Goal: Information Seeking & Learning: Learn about a topic

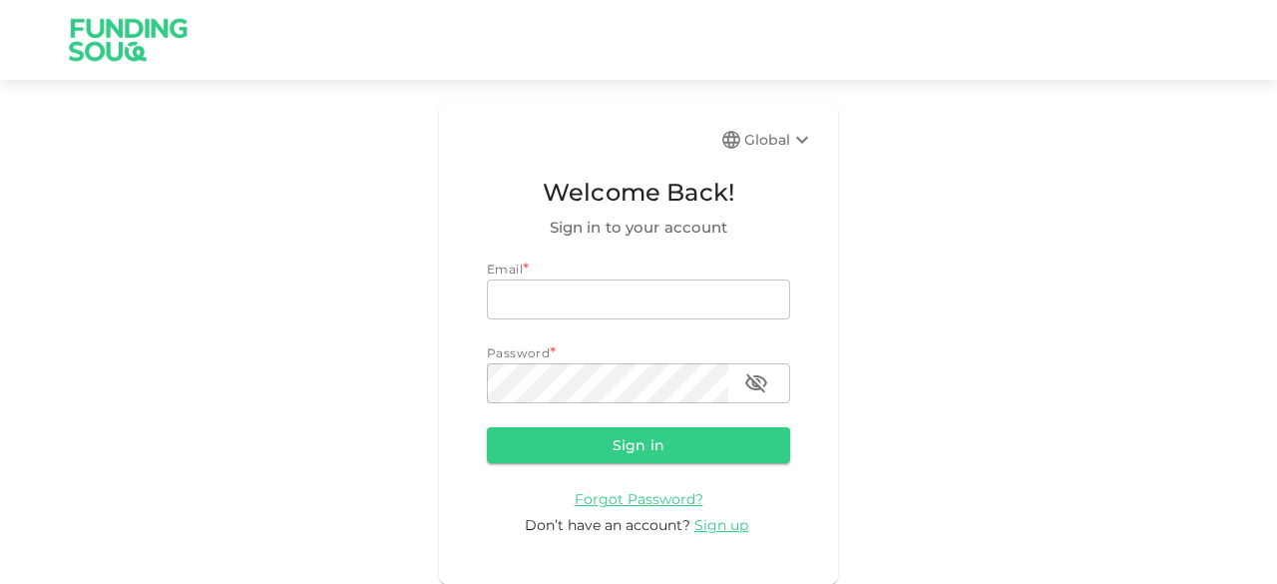
type input "[EMAIL_ADDRESS][DOMAIN_NAME]"
click at [804, 137] on icon at bounding box center [802, 140] width 24 height 24
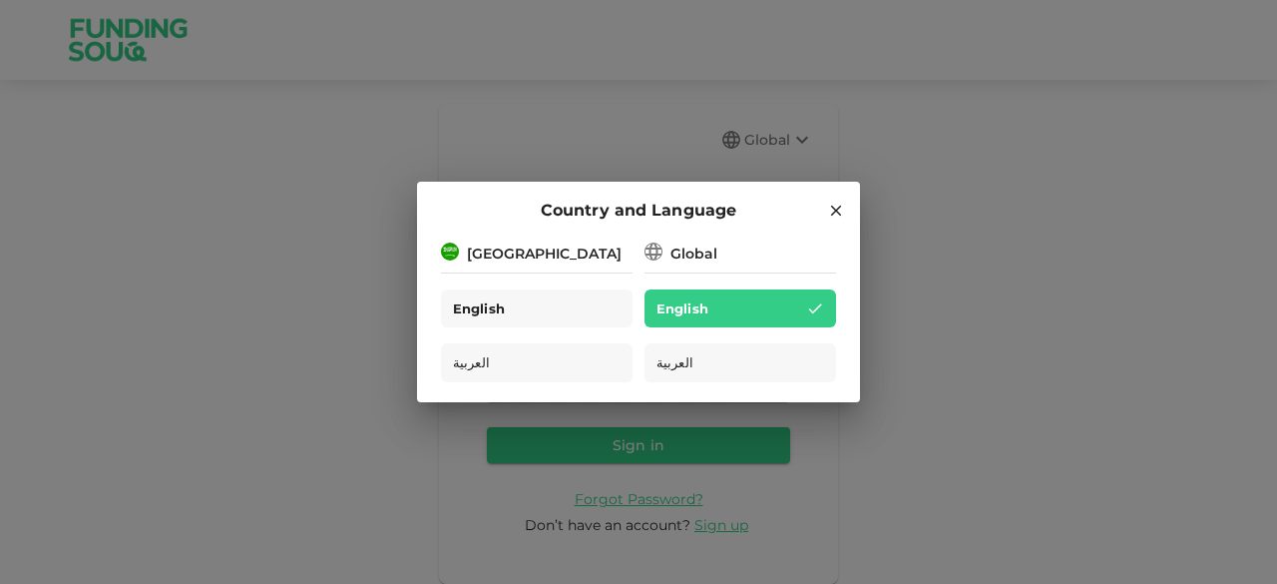
click at [518, 307] on div "English" at bounding box center [537, 308] width 192 height 39
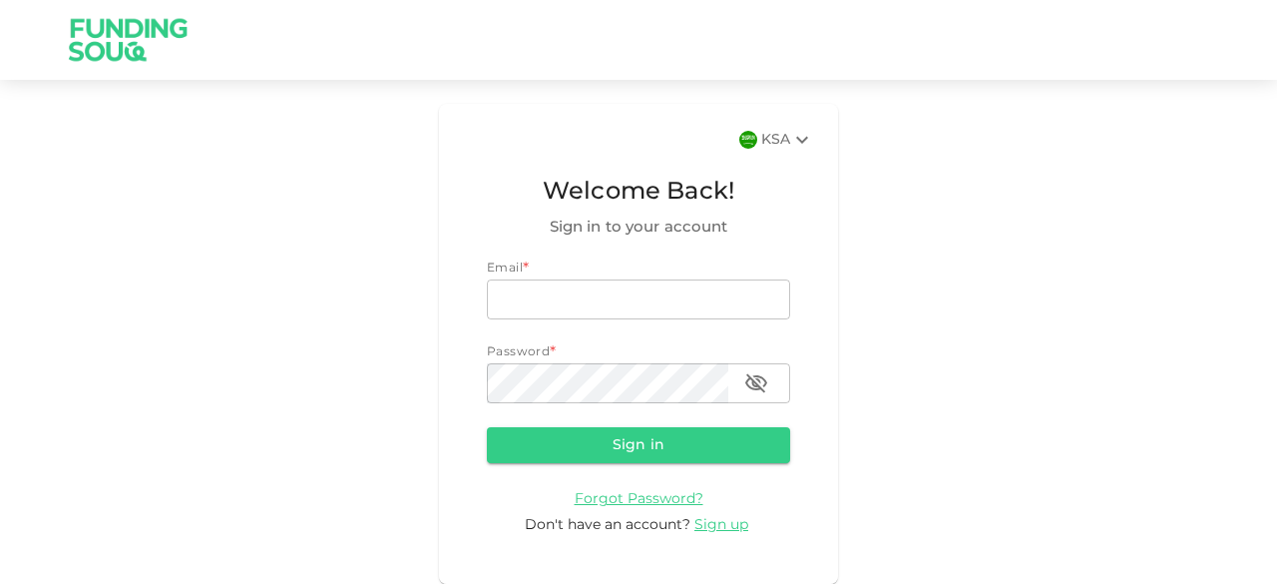
type input "zia_1056@hotmail.com"
click at [638, 450] on button "Sign in" at bounding box center [638, 445] width 303 height 36
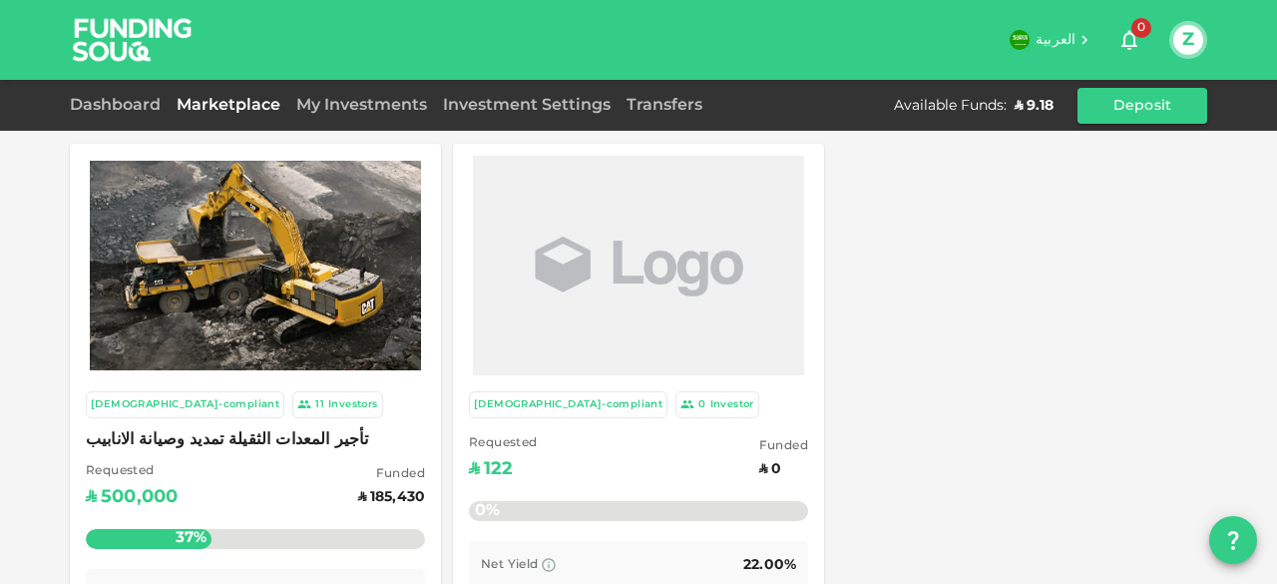
click at [352, 106] on link "My Investments" at bounding box center [361, 105] width 147 height 15
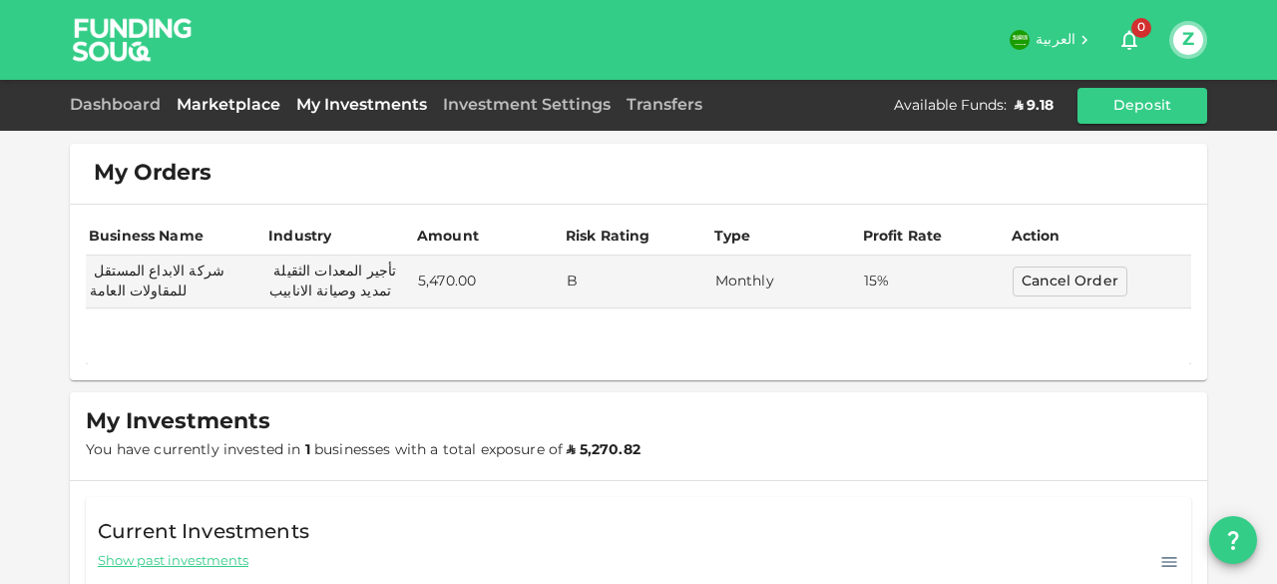
click at [254, 99] on link "Marketplace" at bounding box center [229, 105] width 120 height 15
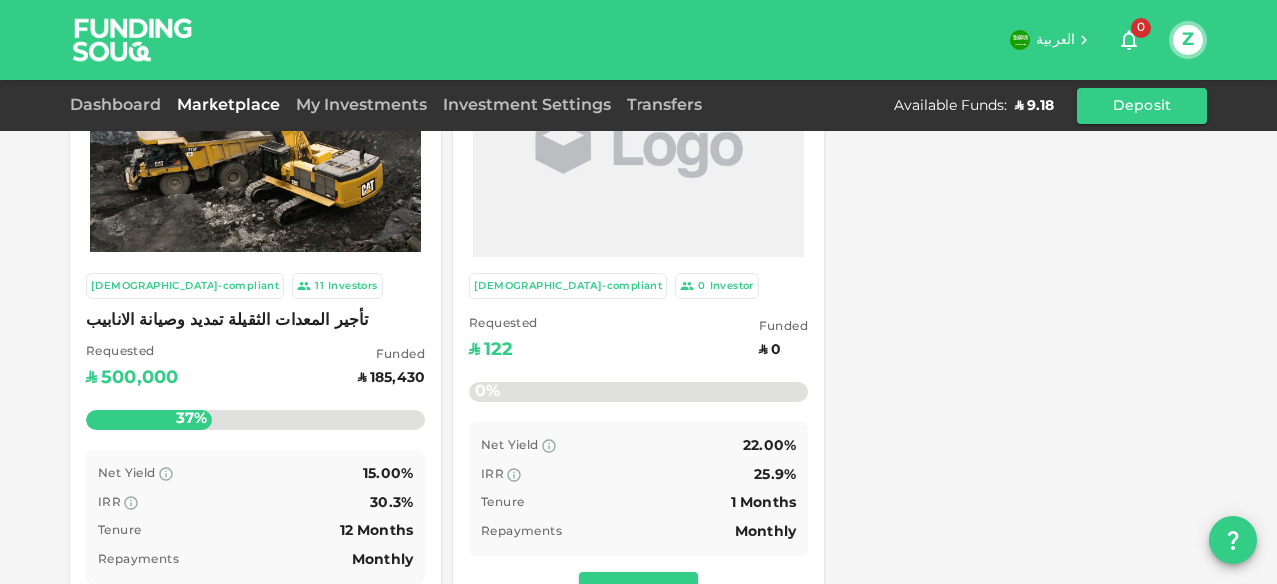
scroll to position [100, 0]
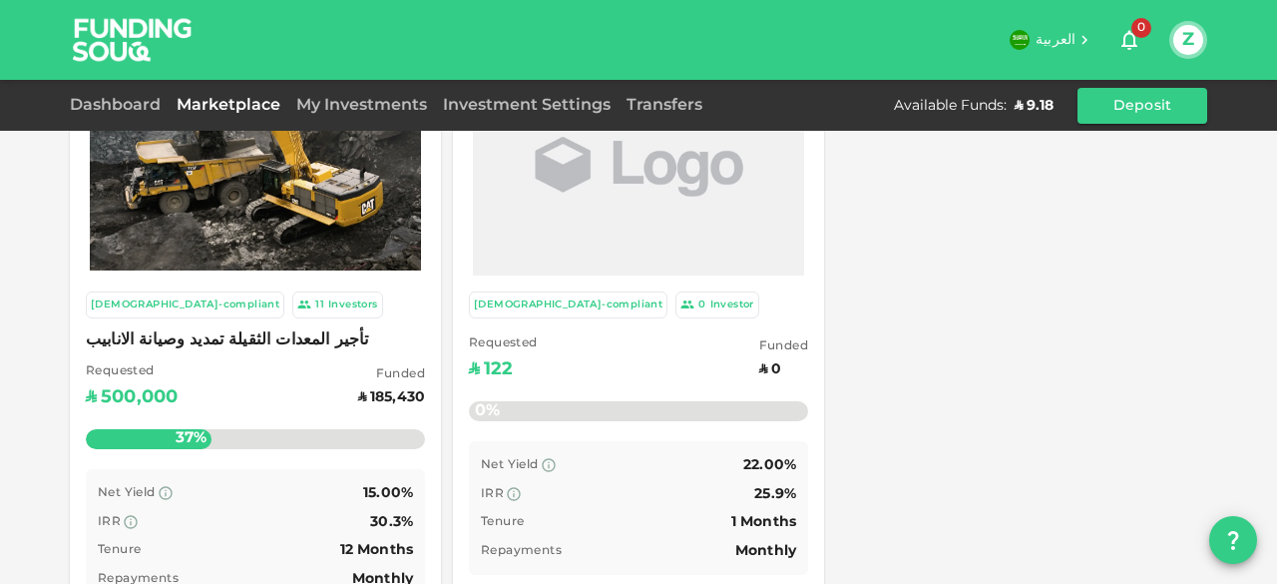
click at [345, 254] on img at bounding box center [255, 165] width 331 height 209
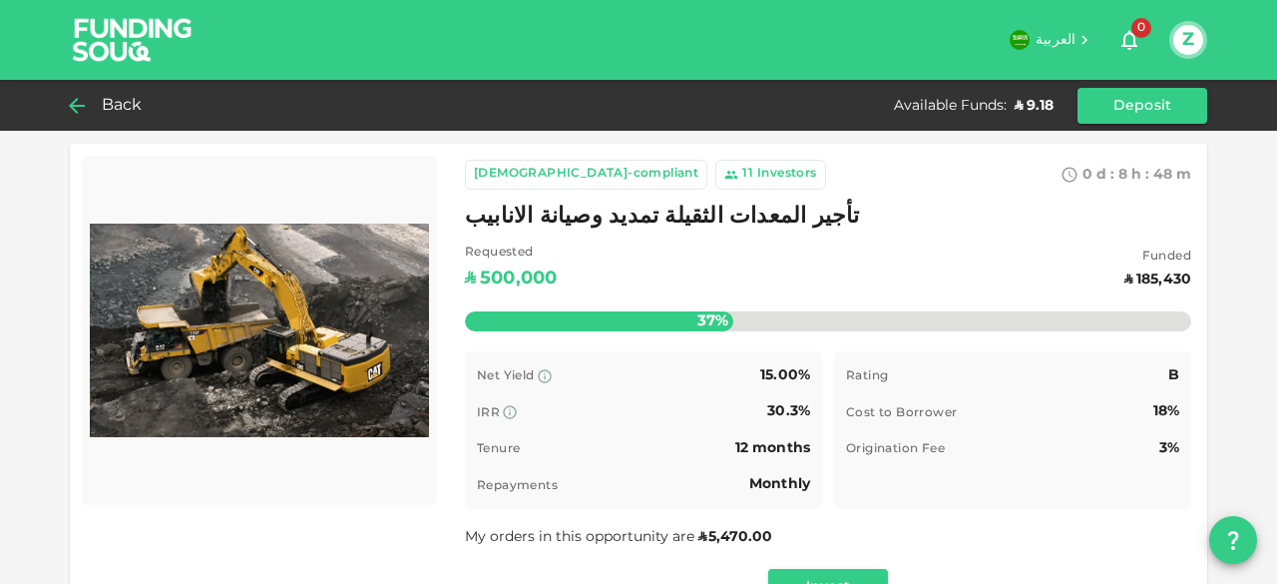
click at [128, 107] on span "Back" at bounding box center [122, 106] width 41 height 28
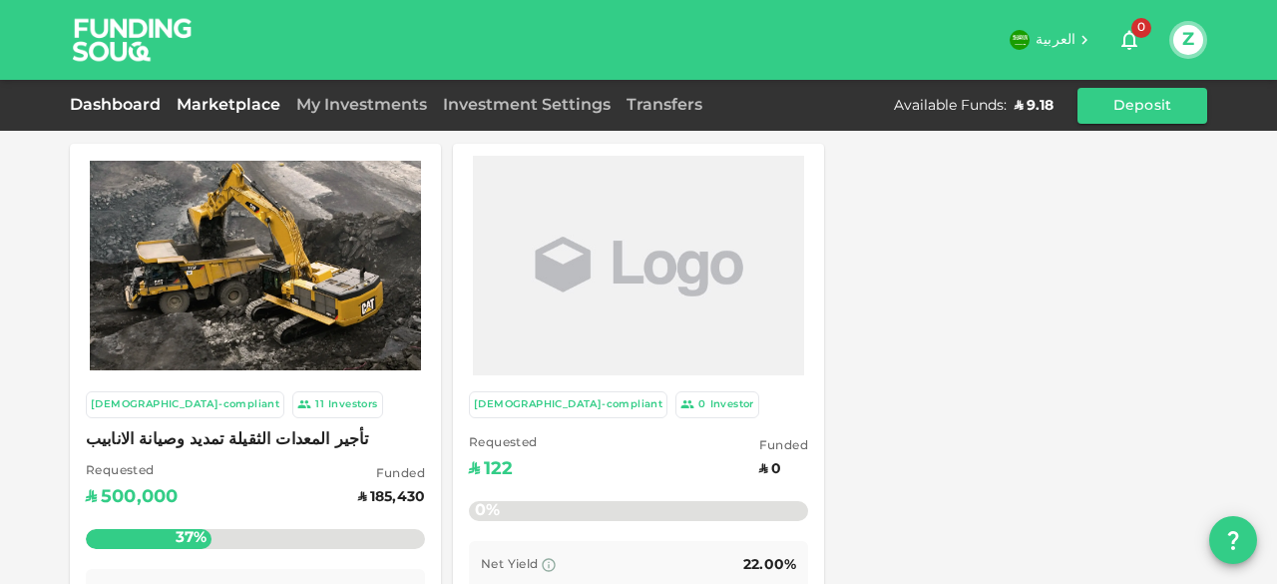
click at [102, 107] on link "Dashboard" at bounding box center [119, 105] width 99 height 15
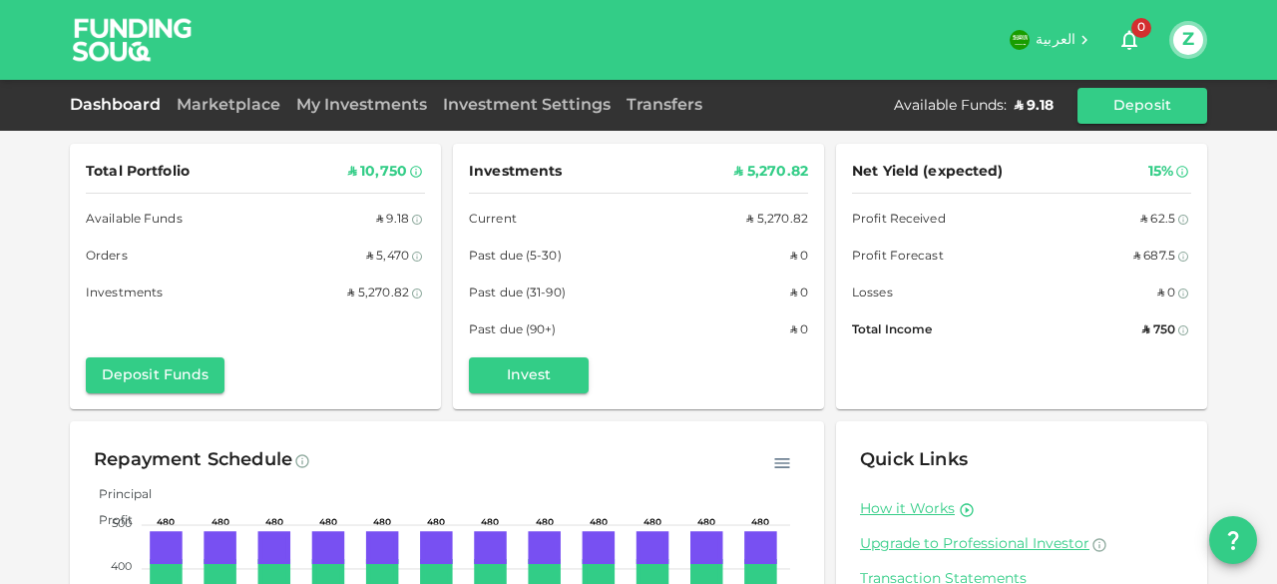
click at [106, 43] on div "العربية 0 Z Dashboard Marketplace My Investments Investment Settings Transfers …" at bounding box center [638, 292] width 1277 height 584
click at [107, 43] on img at bounding box center [133, 39] width 150 height 79
click at [1179, 39] on button "Z" at bounding box center [1188, 40] width 30 height 30
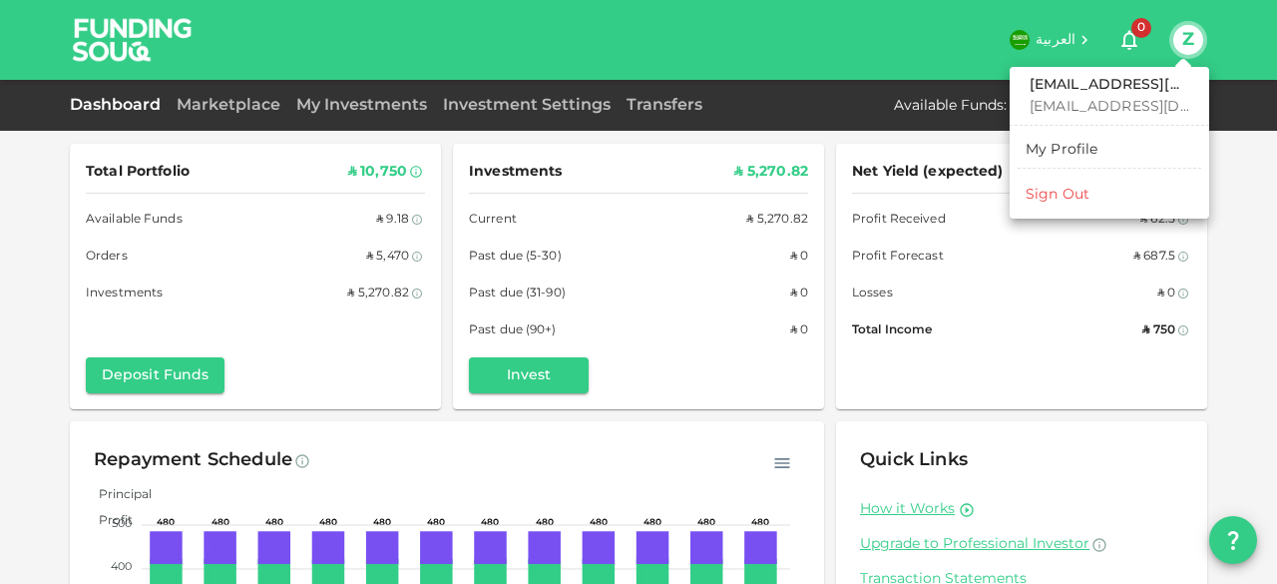
click at [734, 242] on div at bounding box center [638, 292] width 1277 height 584
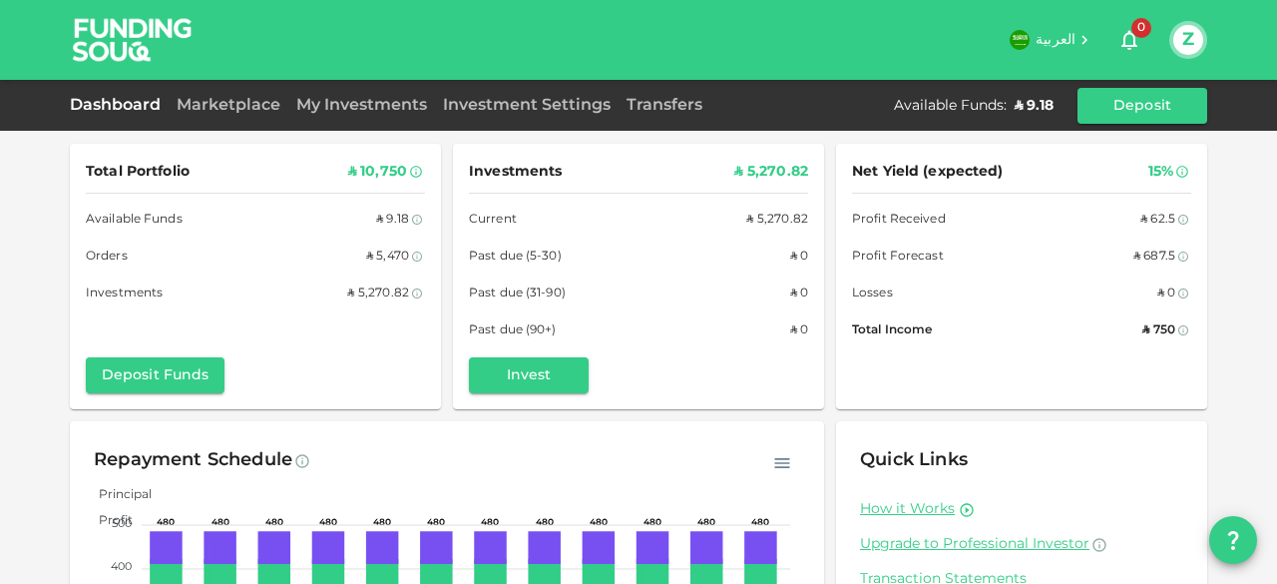
click at [1176, 42] on button "Z" at bounding box center [1188, 40] width 30 height 30
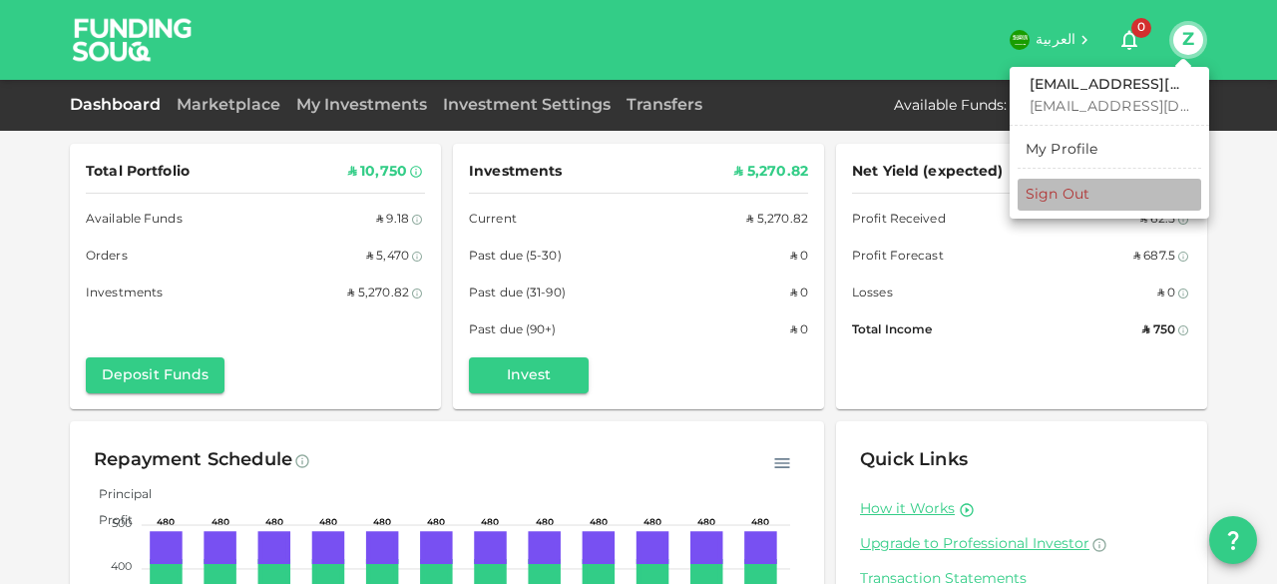
click at [1086, 200] on div "Sign Out" at bounding box center [1058, 195] width 64 height 20
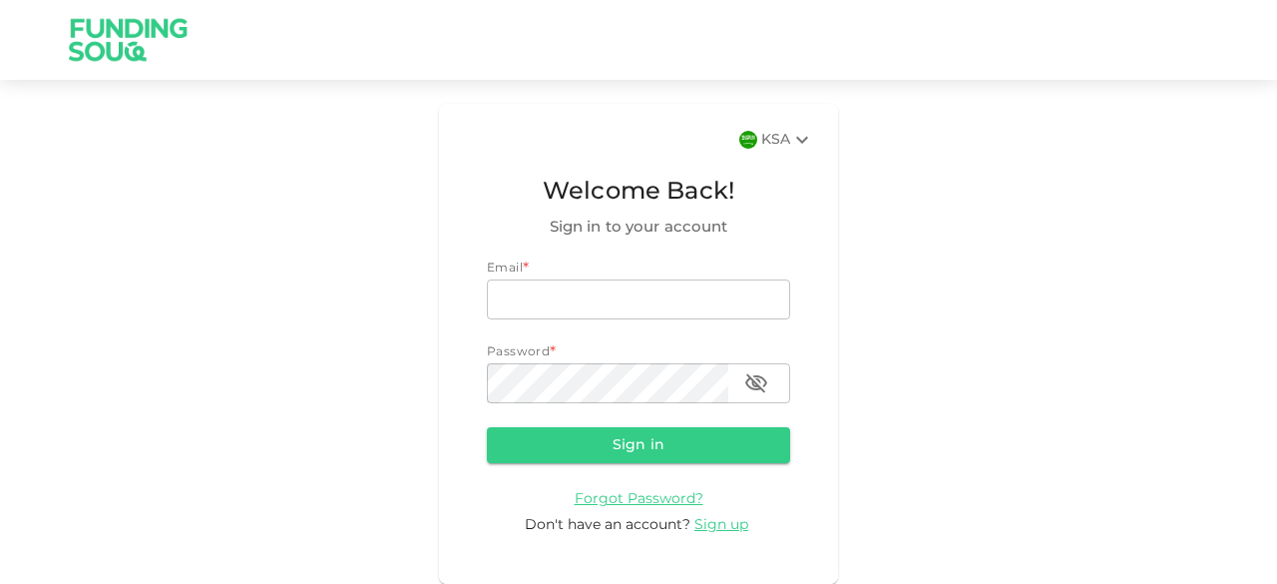
type input "zia_1056@hotmail.com"
click at [790, 140] on icon at bounding box center [802, 140] width 24 height 24
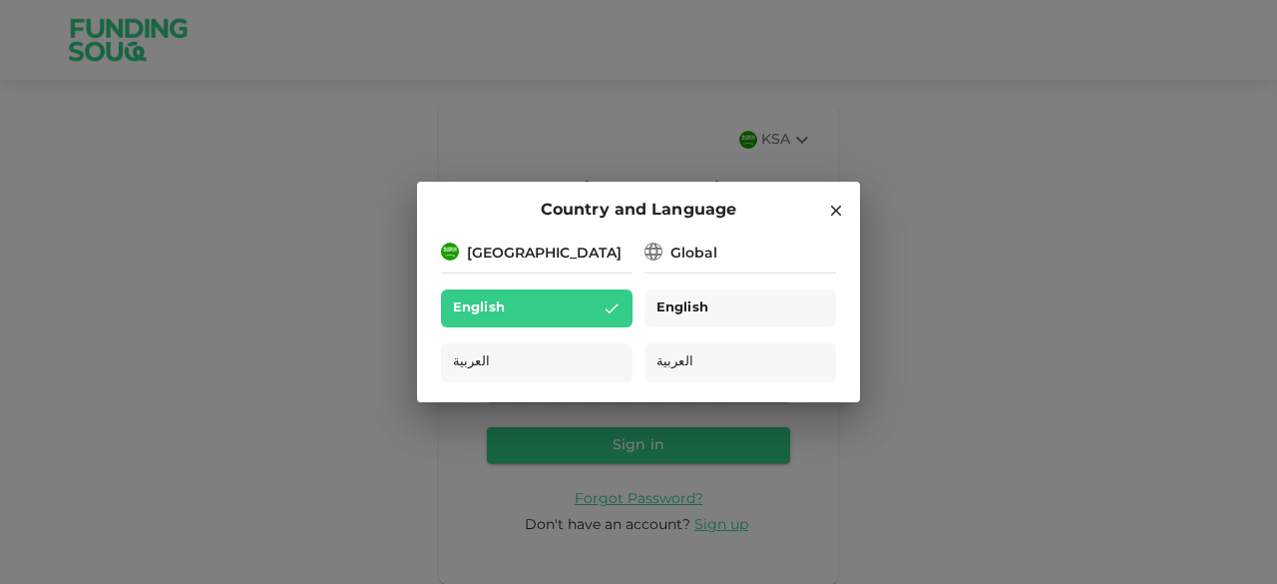
click at [720, 308] on div "English" at bounding box center [740, 308] width 192 height 39
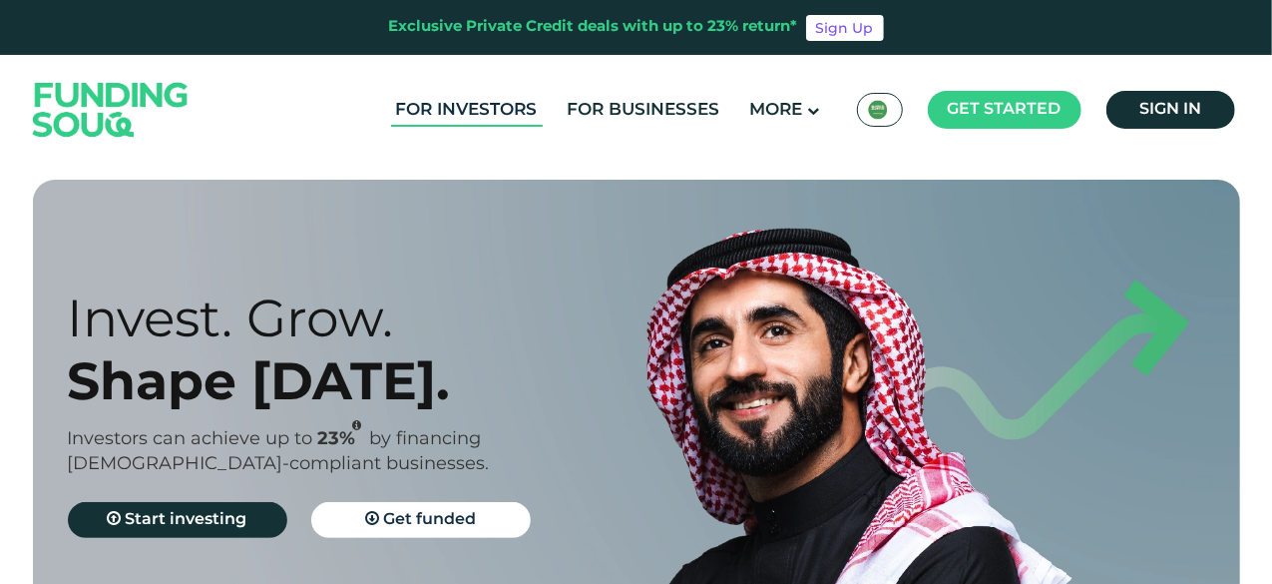
click at [433, 124] on link "For Investors" at bounding box center [467, 110] width 152 height 33
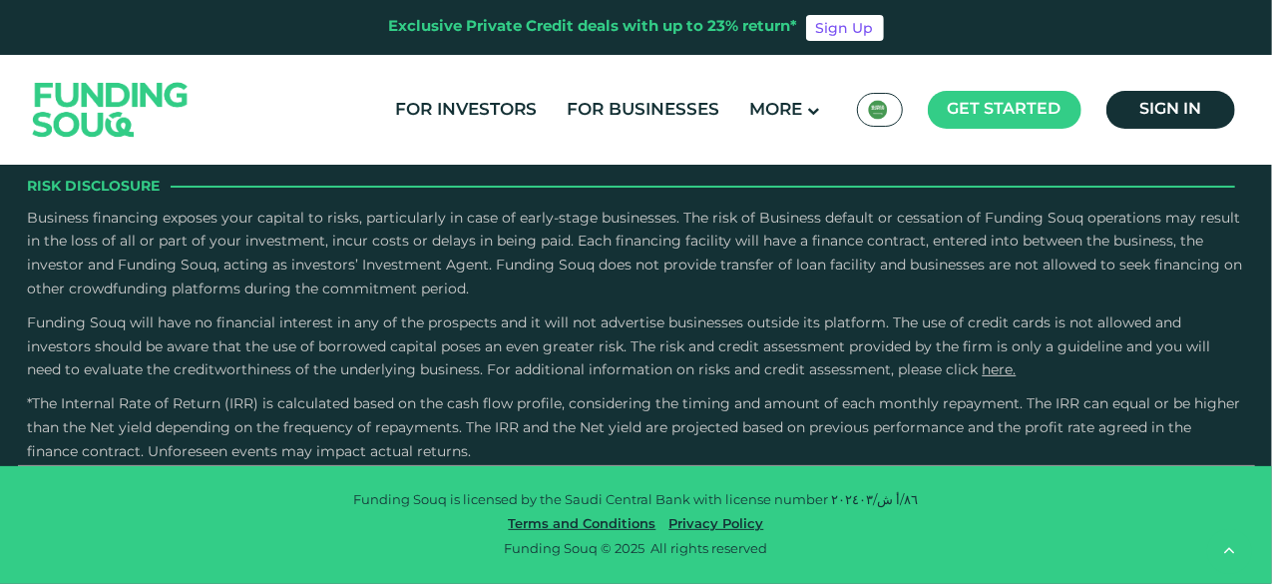
scroll to position [3891, 0]
radio input "true"
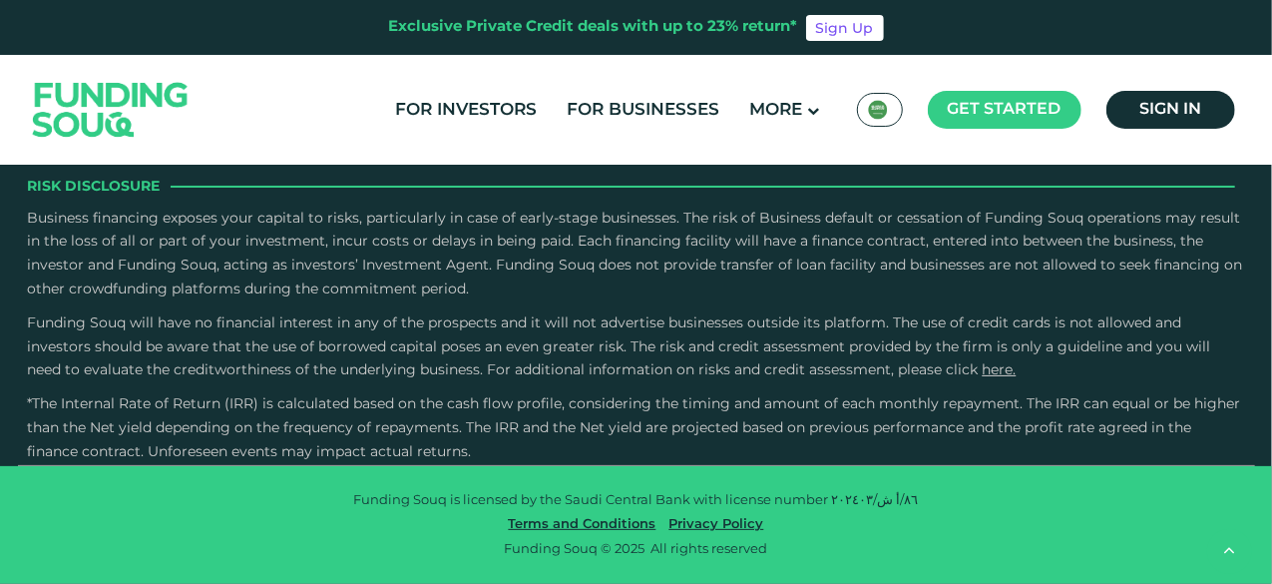
radio input "true"
click at [0, 0] on input "Credit History and Risk" at bounding box center [0, 0] width 0 height 0
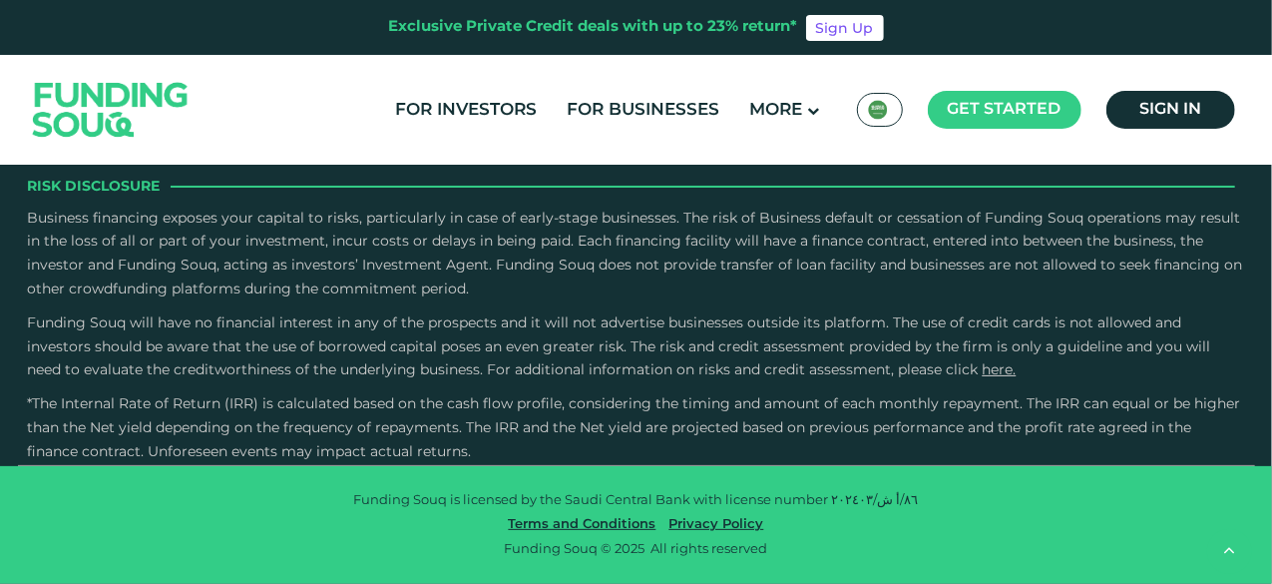
scroll to position [5786, 0]
click at [396, 78] on label "External Sources" at bounding box center [636, 48] width 1207 height 59
click at [0, 0] on input "External Sources" at bounding box center [0, 0] width 0 height 0
click at [808, 131] on div "For Investors For Businesses More About Us KSA عربي" at bounding box center [636, 110] width 1217 height 110
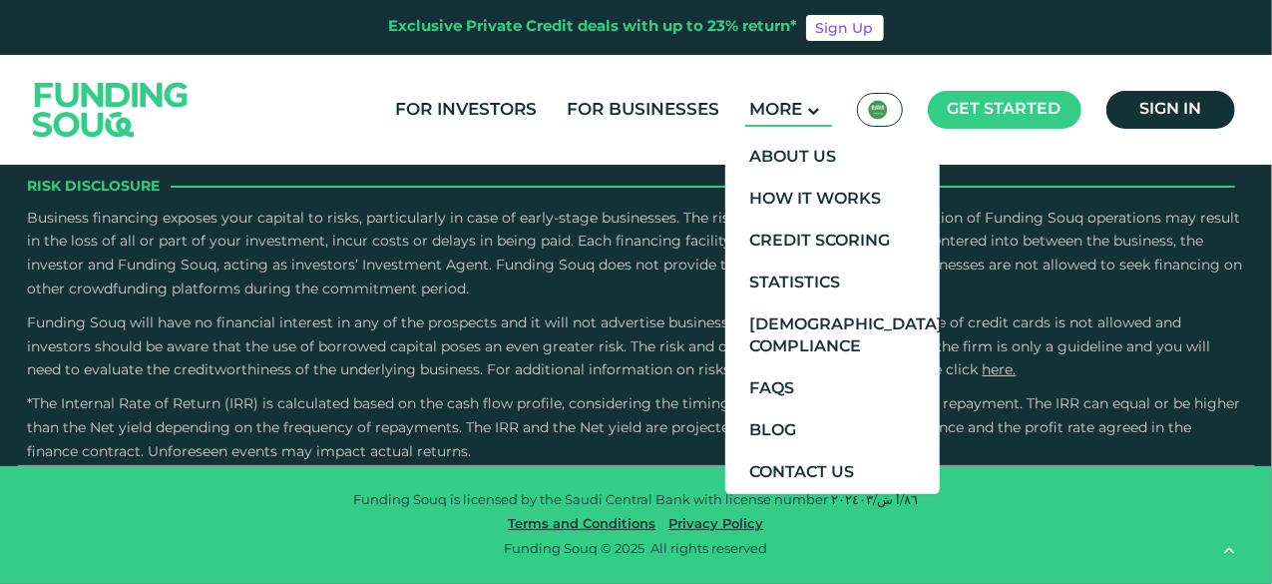
click at [812, 117] on icon at bounding box center [814, 111] width 12 height 12
click at [835, 236] on link "Credit Scoring" at bounding box center [832, 241] width 214 height 42
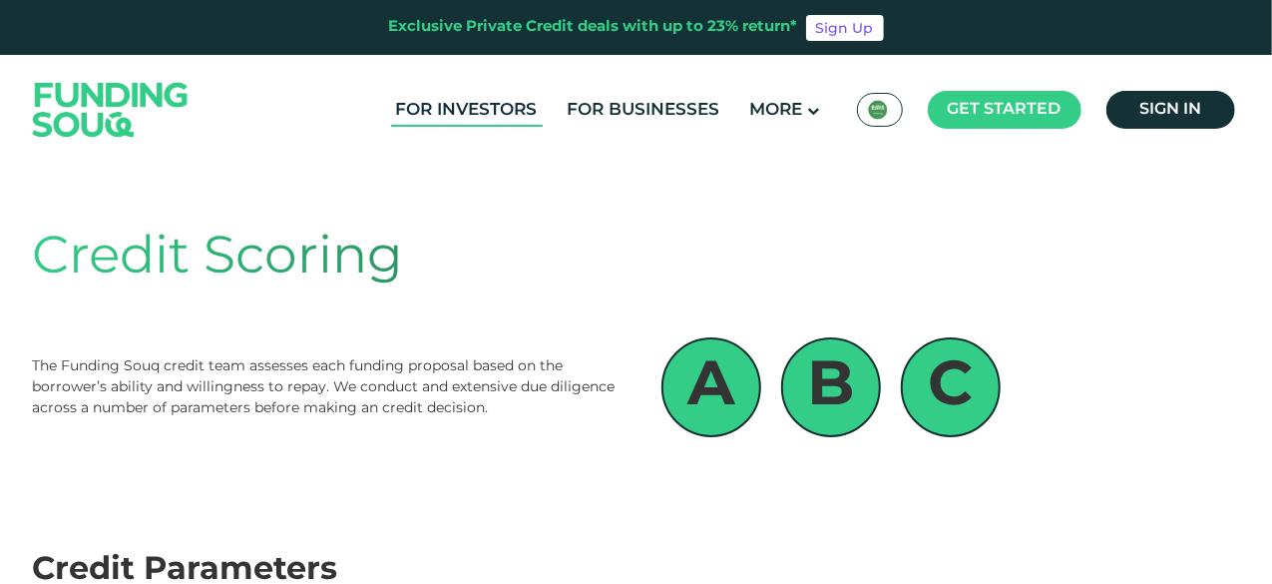
click at [485, 122] on link "For Investors" at bounding box center [467, 110] width 152 height 33
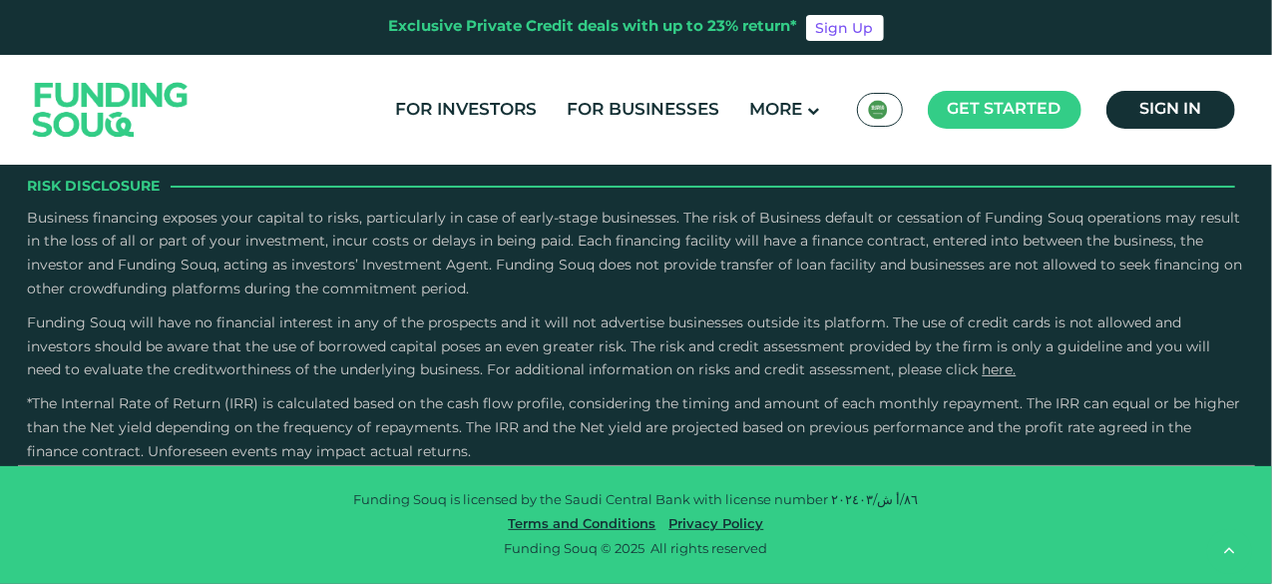
scroll to position [4589, 0]
drag, startPoint x: 585, startPoint y: 351, endPoint x: 549, endPoint y: 369, distance: 40.2
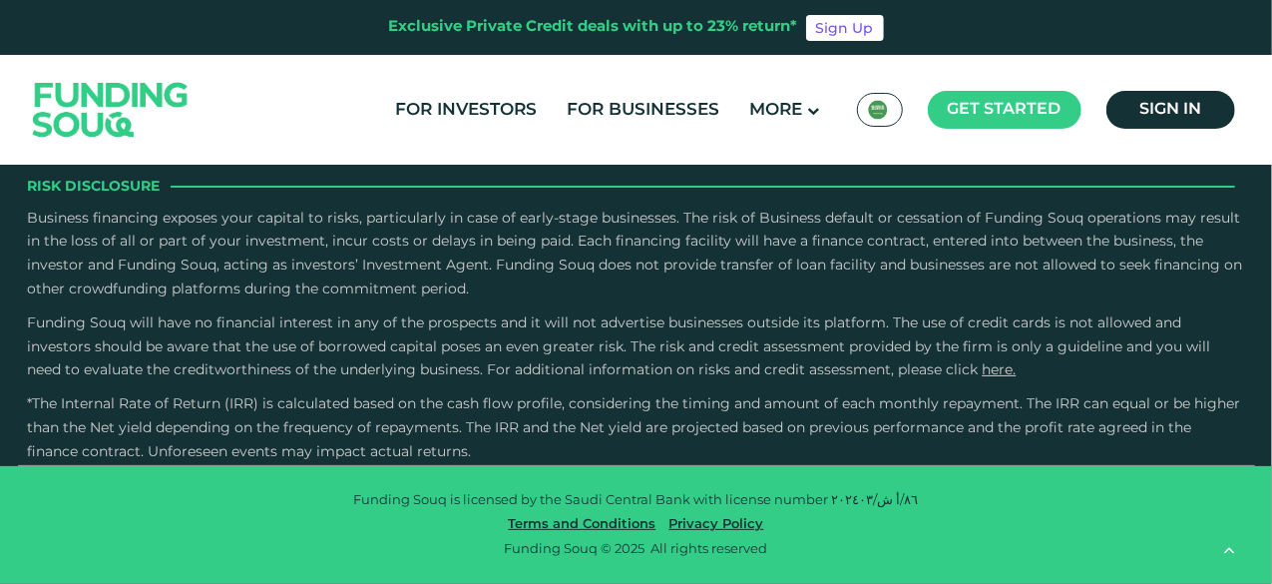
scroll to position [4689, 0]
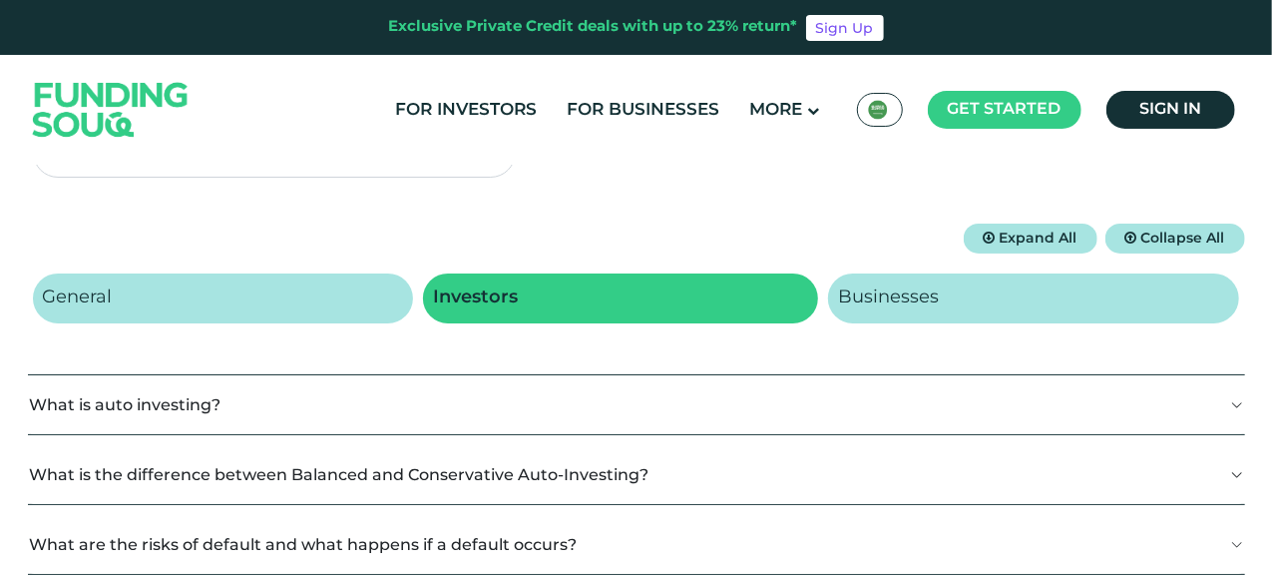
scroll to position [299, 0]
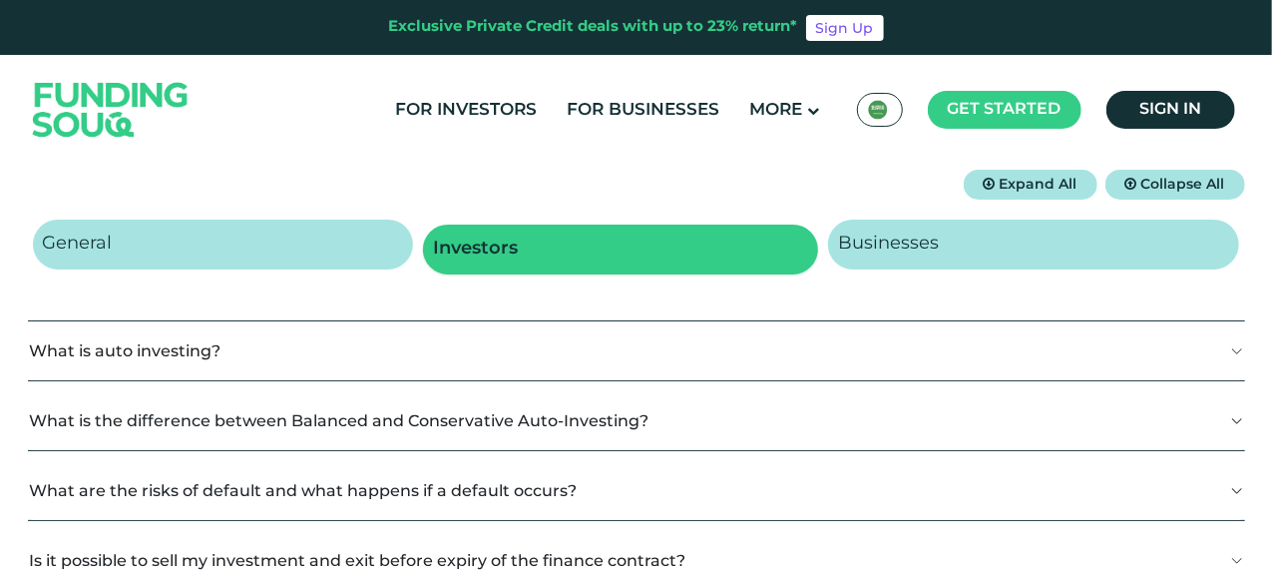
click at [668, 230] on link "Investors" at bounding box center [620, 249] width 395 height 50
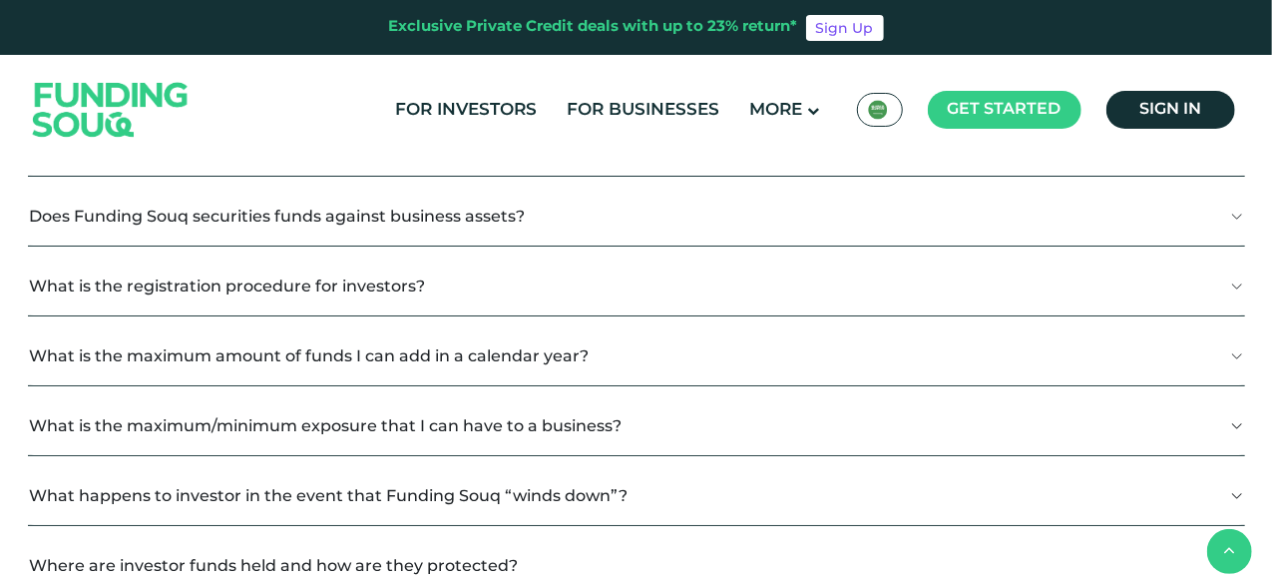
scroll to position [898, 0]
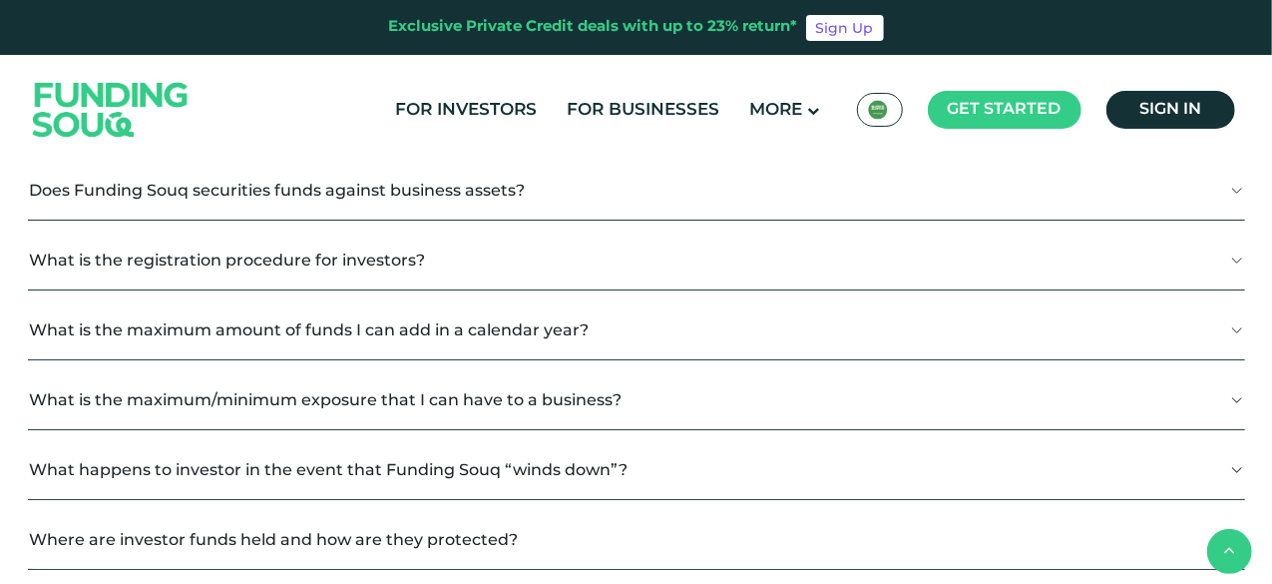
click at [630, 320] on button "What is the maximum amount of funds I can add in a calendar year?" at bounding box center [636, 329] width 1217 height 59
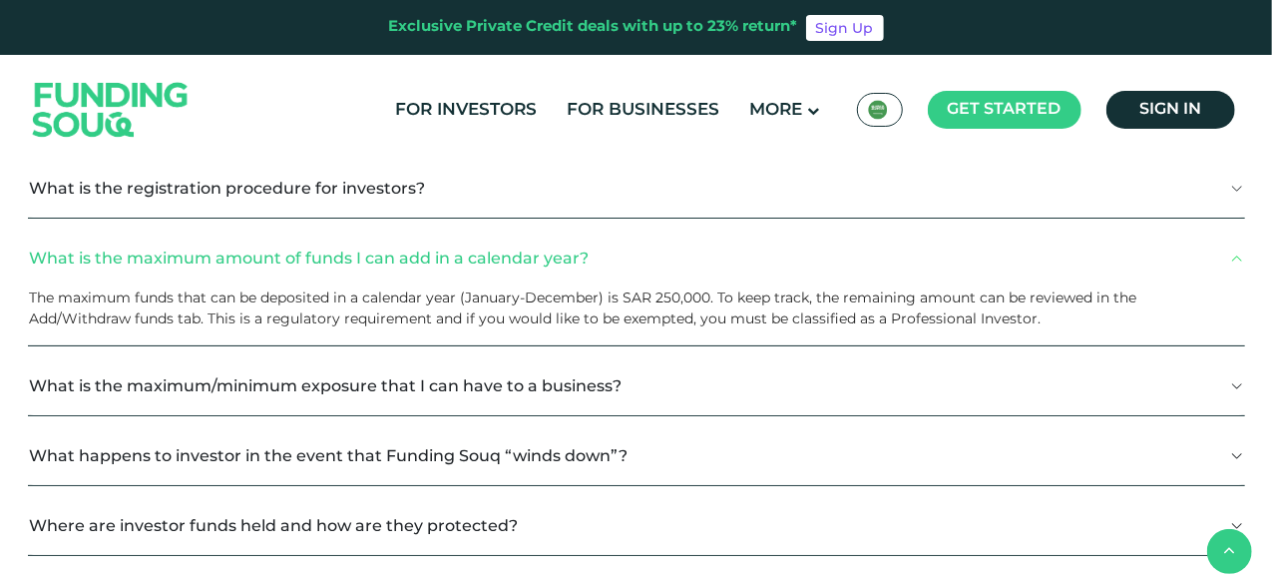
scroll to position [998, 0]
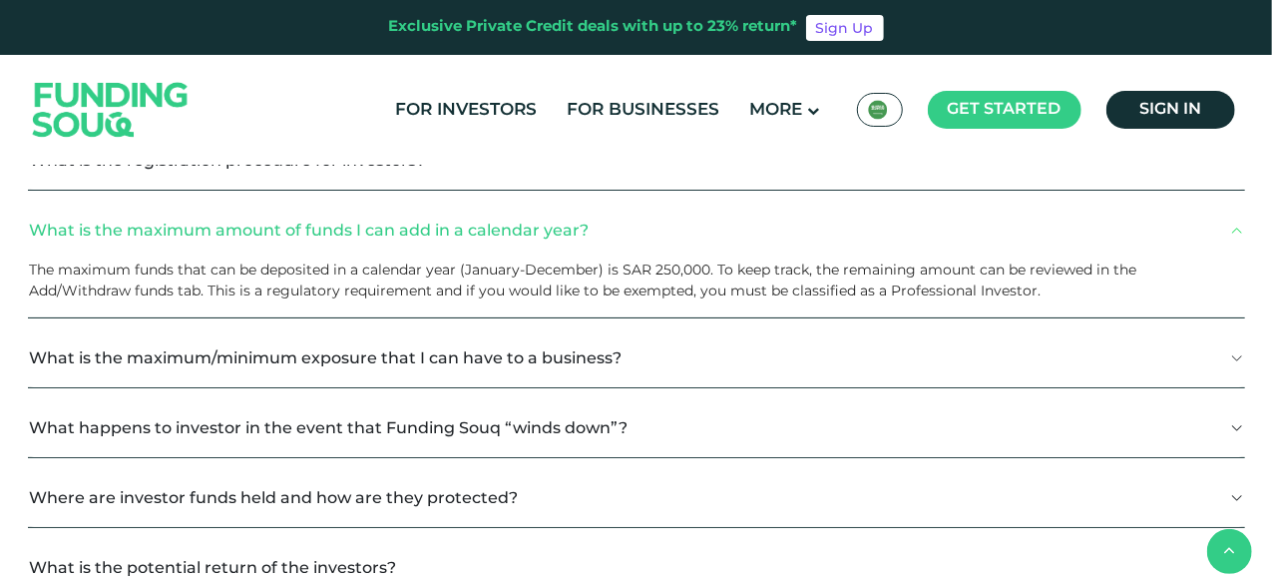
click at [624, 366] on button "What is the maximum/minimum exposure that I can have to a business?" at bounding box center [636, 357] width 1217 height 59
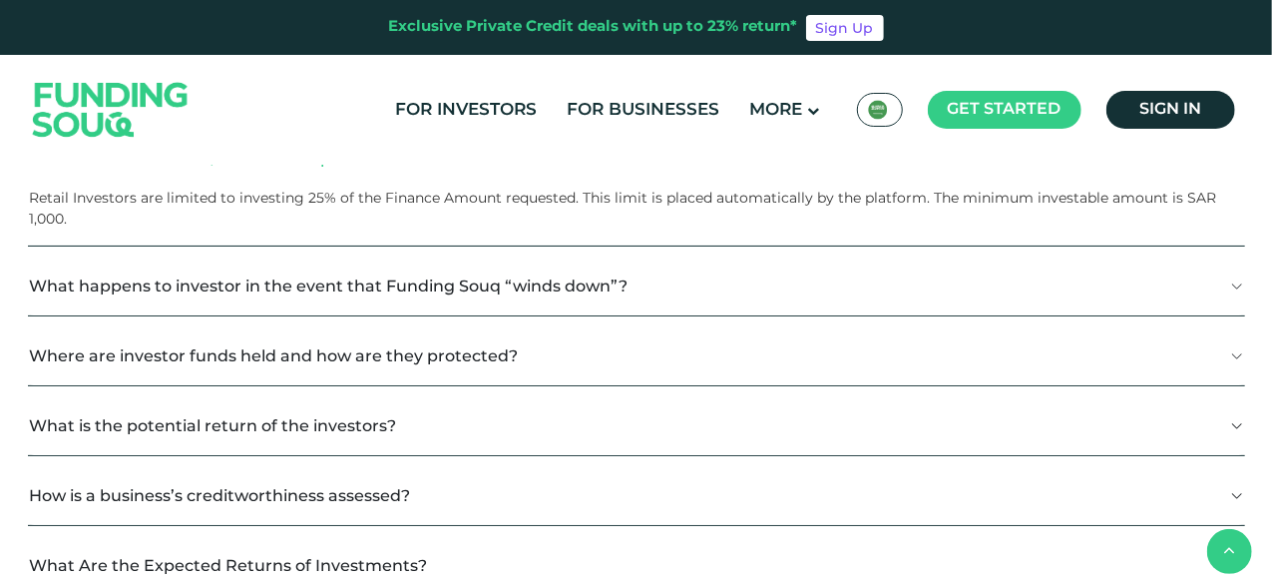
scroll to position [1297, 0]
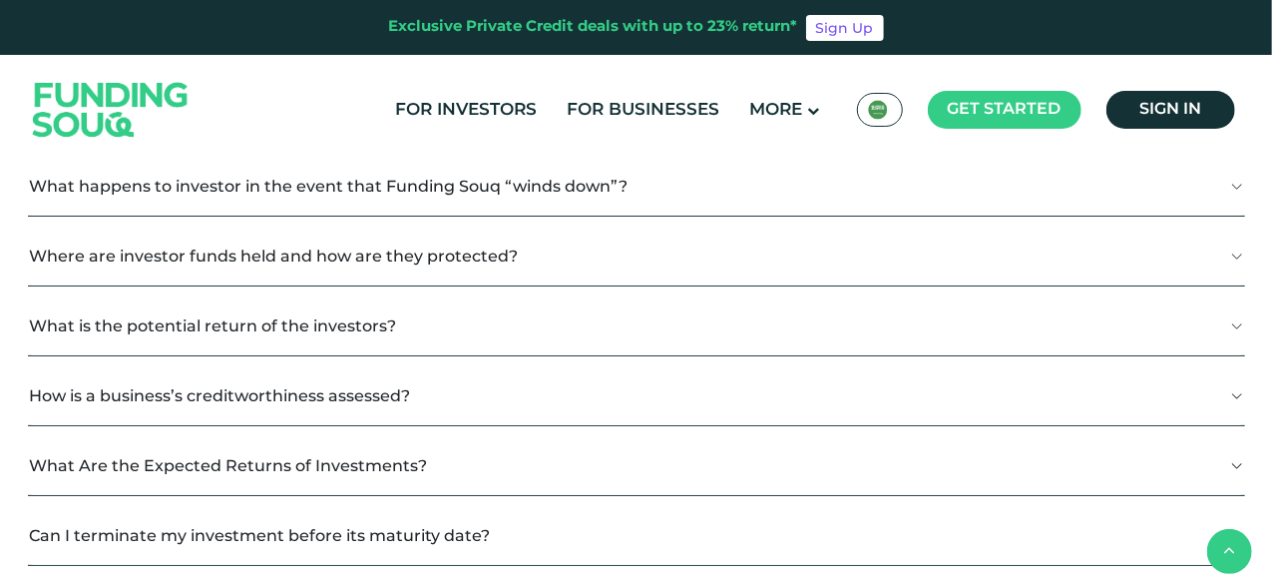
click at [620, 378] on button "How is a business’s creditworthiness assessed?" at bounding box center [636, 395] width 1217 height 59
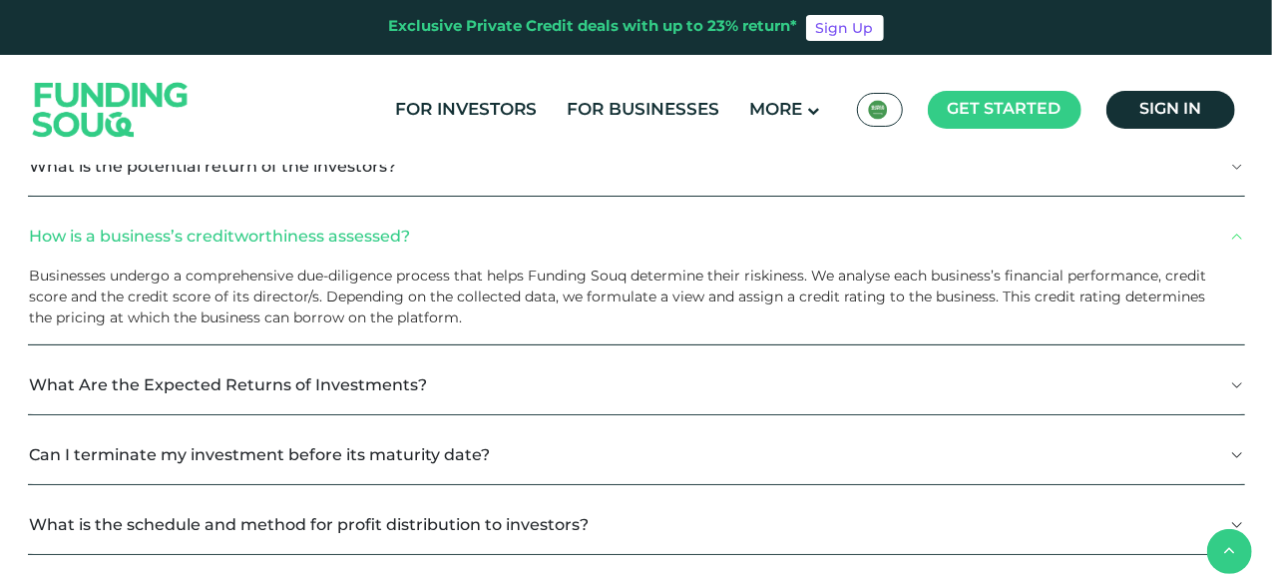
scroll to position [1496, 0]
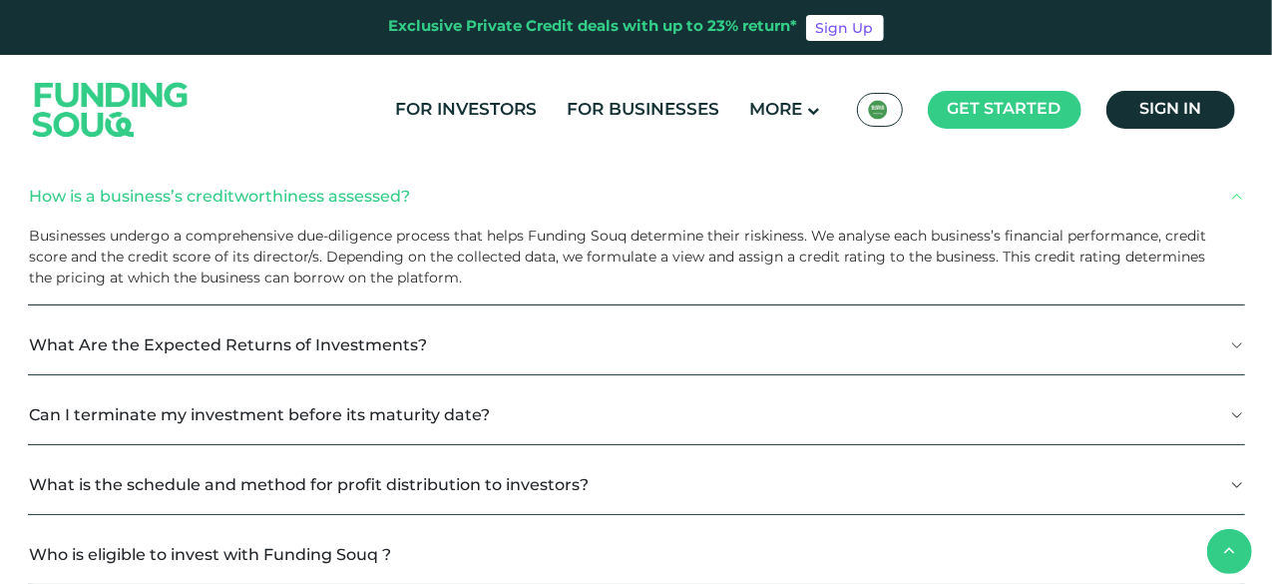
click at [614, 390] on button "Can I terminate my investment before its maturity date?" at bounding box center [636, 414] width 1217 height 59
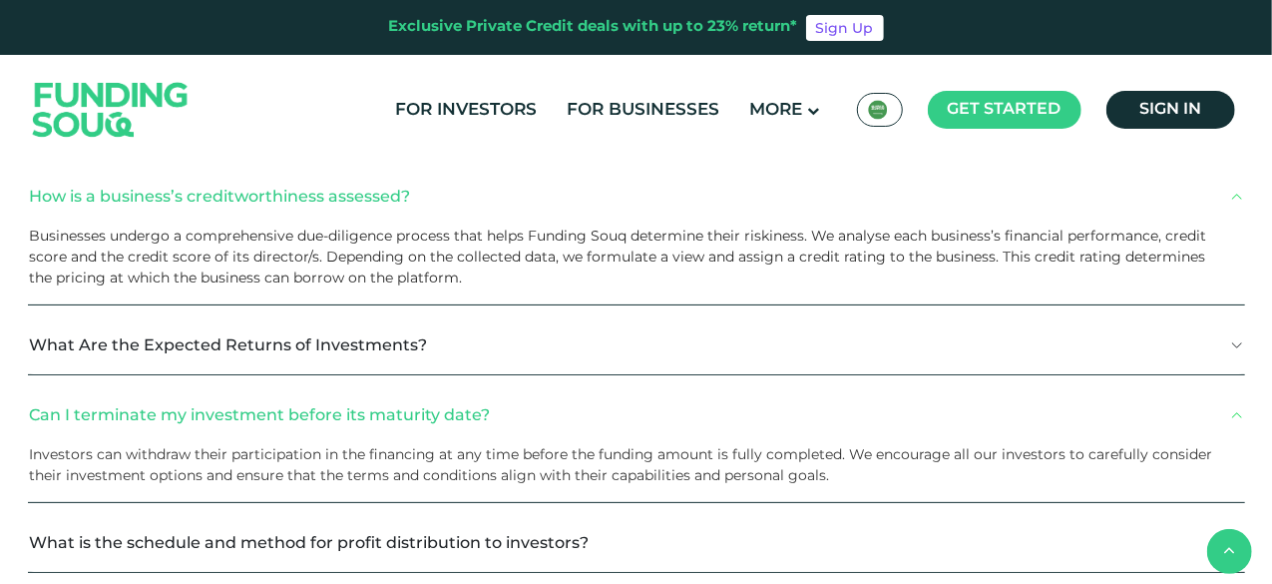
click at [621, 340] on button "What Are the Expected Returns of Investments?" at bounding box center [636, 344] width 1217 height 59
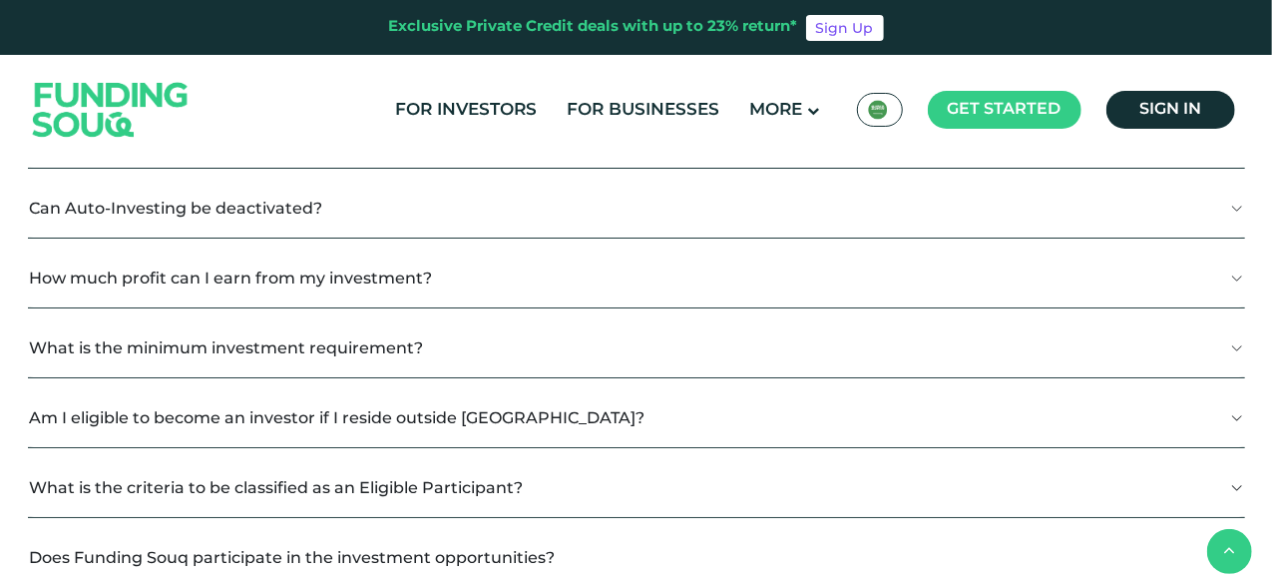
scroll to position [2095, 0]
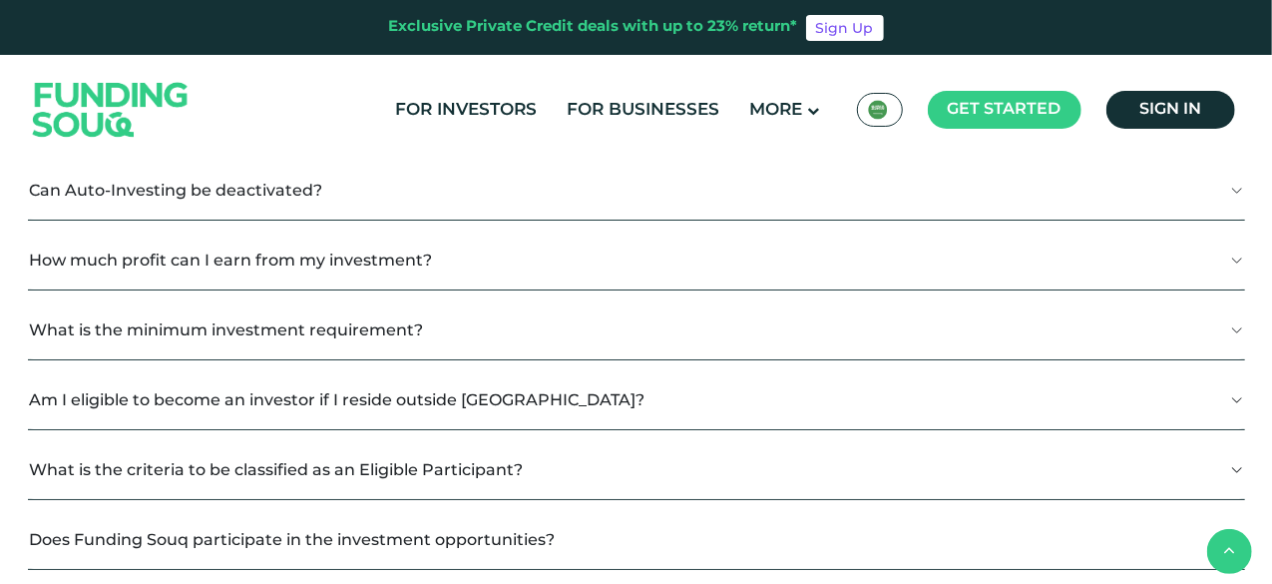
click at [597, 394] on button "Am I eligible to become an investor if I reside outside KSA?" at bounding box center [636, 399] width 1217 height 59
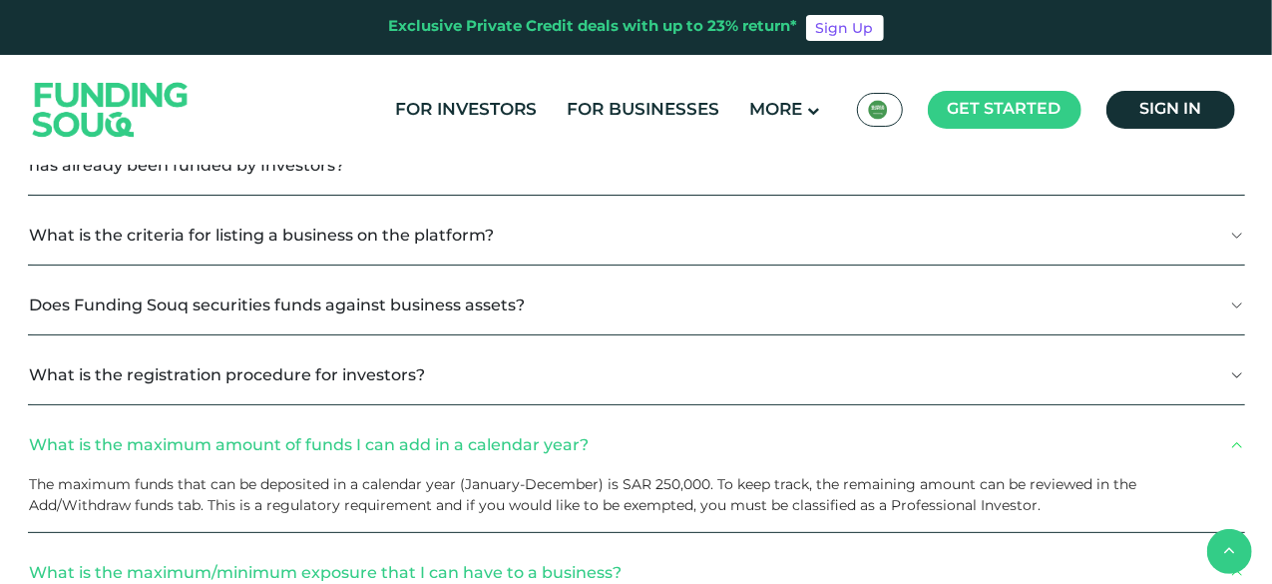
scroll to position [698, 0]
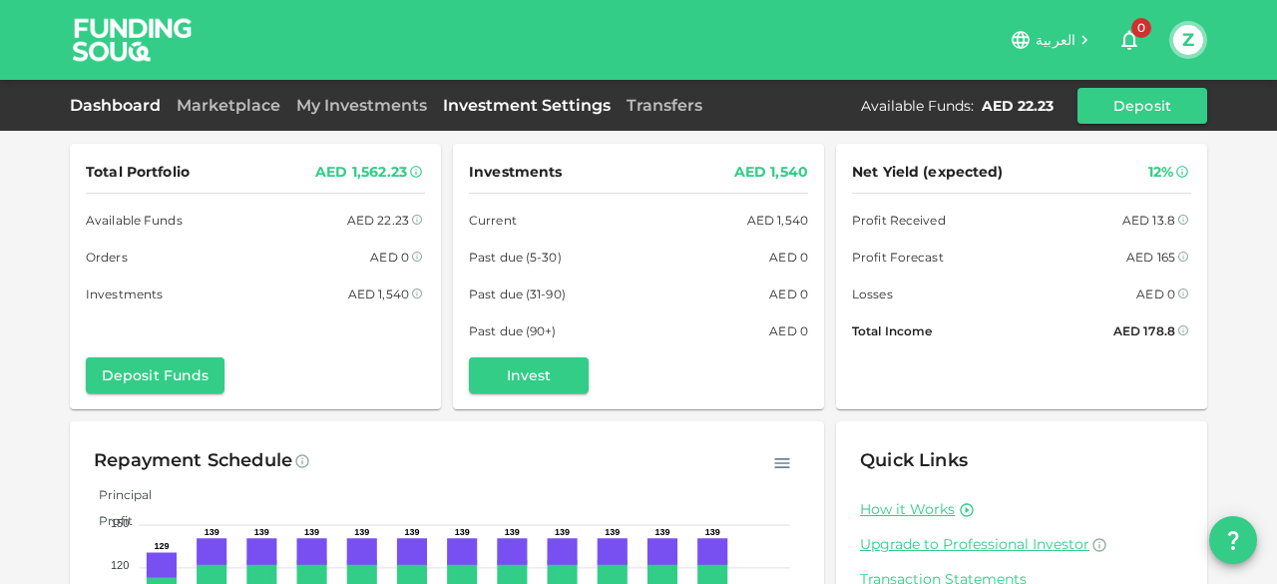
click at [546, 105] on link "Investment Settings" at bounding box center [527, 105] width 184 height 19
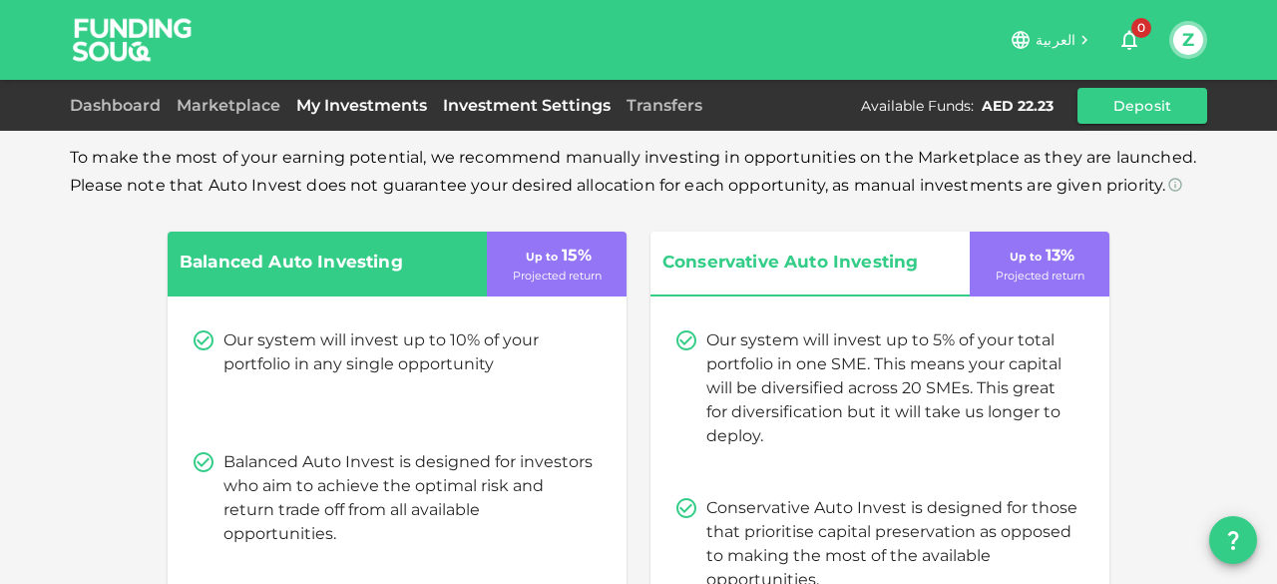
click at [333, 103] on link "My Investments" at bounding box center [361, 105] width 147 height 19
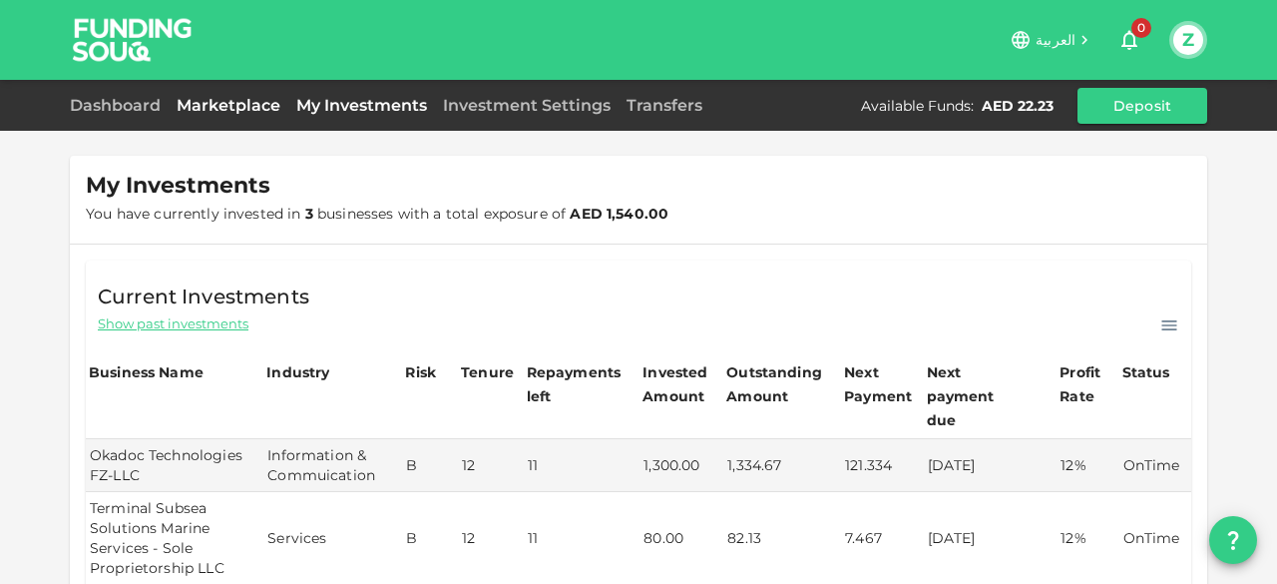
click at [231, 111] on link "Marketplace" at bounding box center [229, 105] width 120 height 19
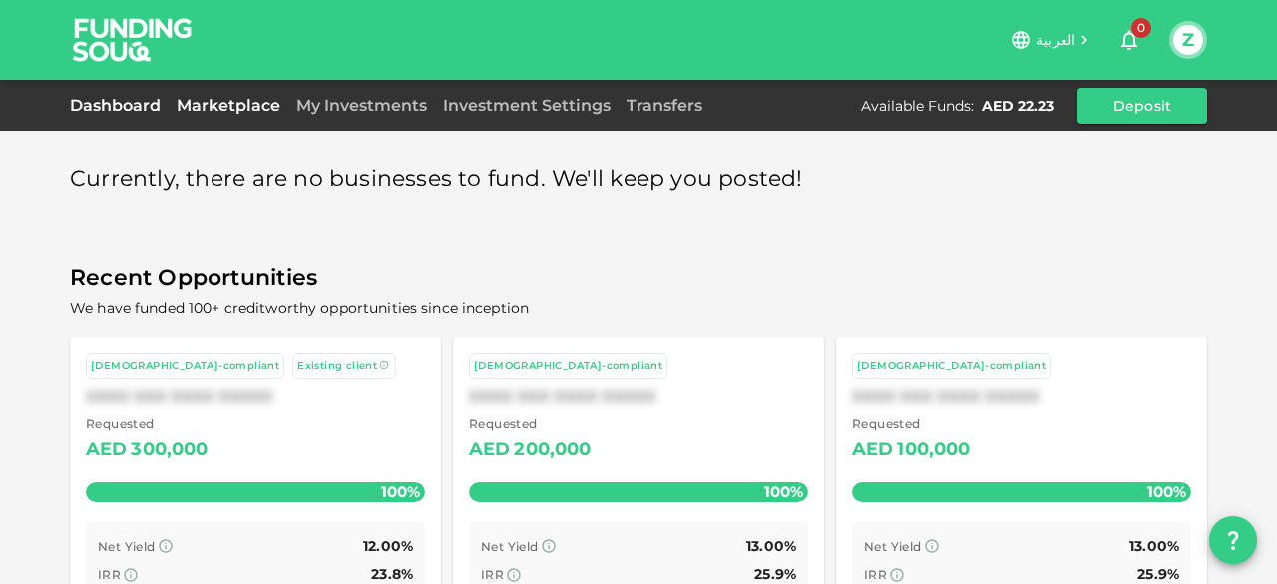
click at [161, 99] on link "Dashboard" at bounding box center [119, 105] width 99 height 19
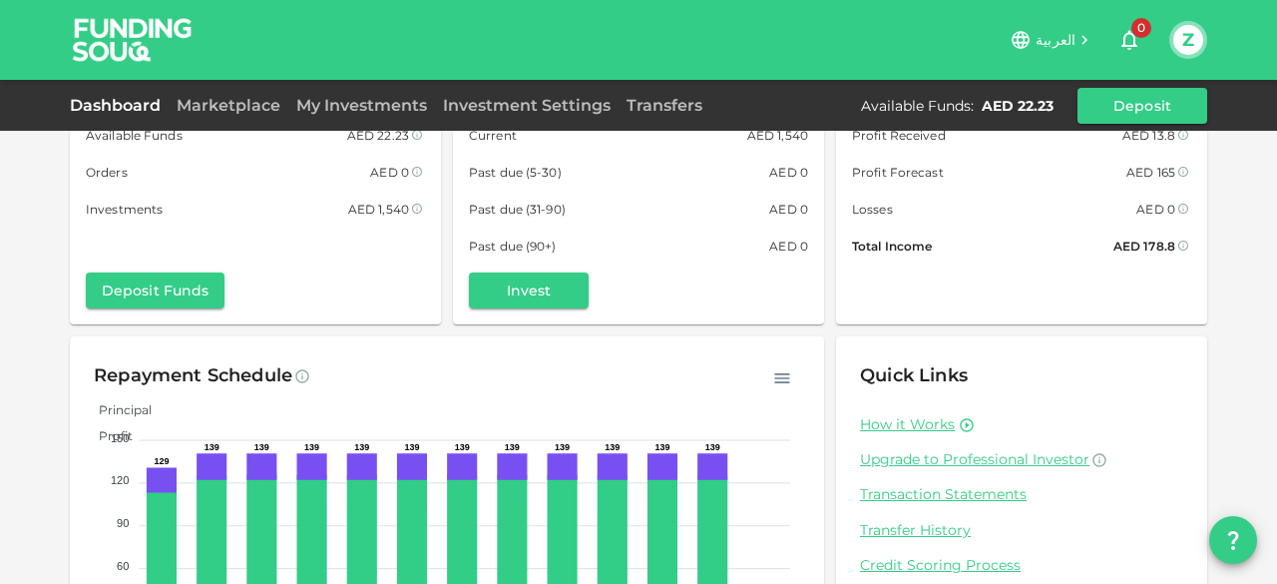
scroll to position [215, 0]
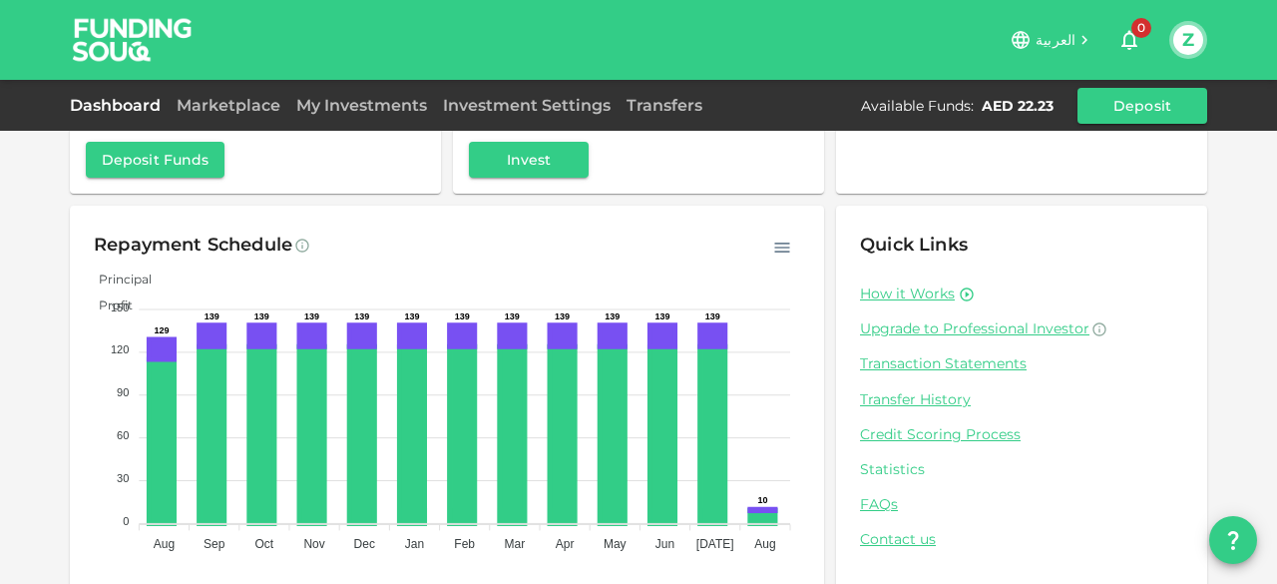
click at [900, 472] on link "Statistics" at bounding box center [1021, 469] width 323 height 19
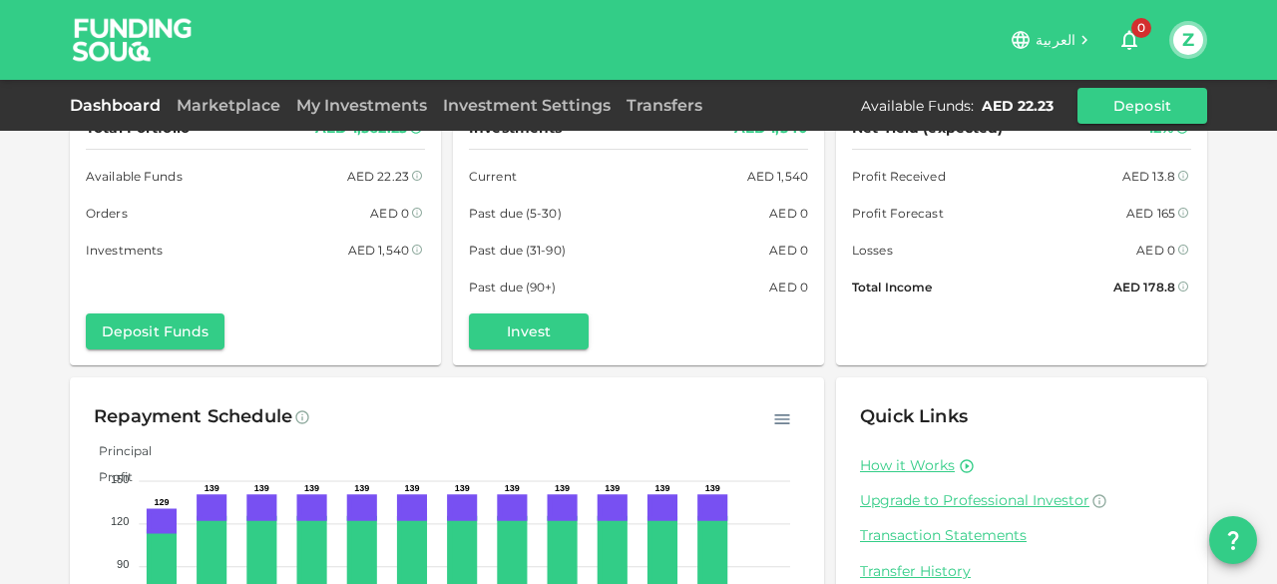
scroll to position [0, 0]
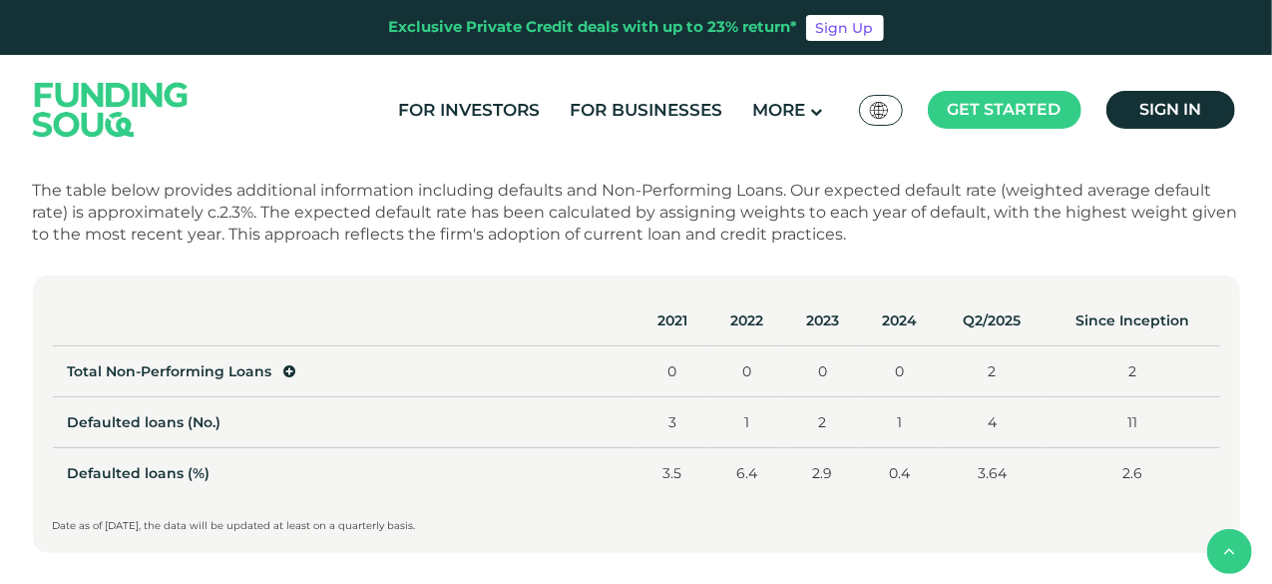
scroll to position [998, 0]
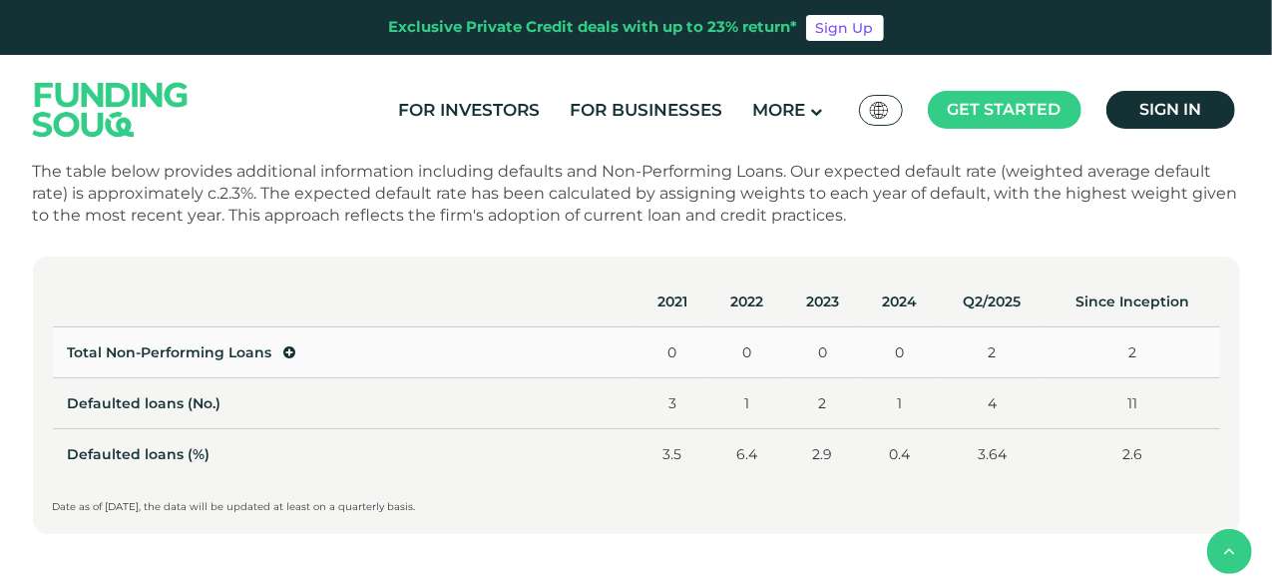
click at [287, 354] on icon at bounding box center [290, 352] width 12 height 14
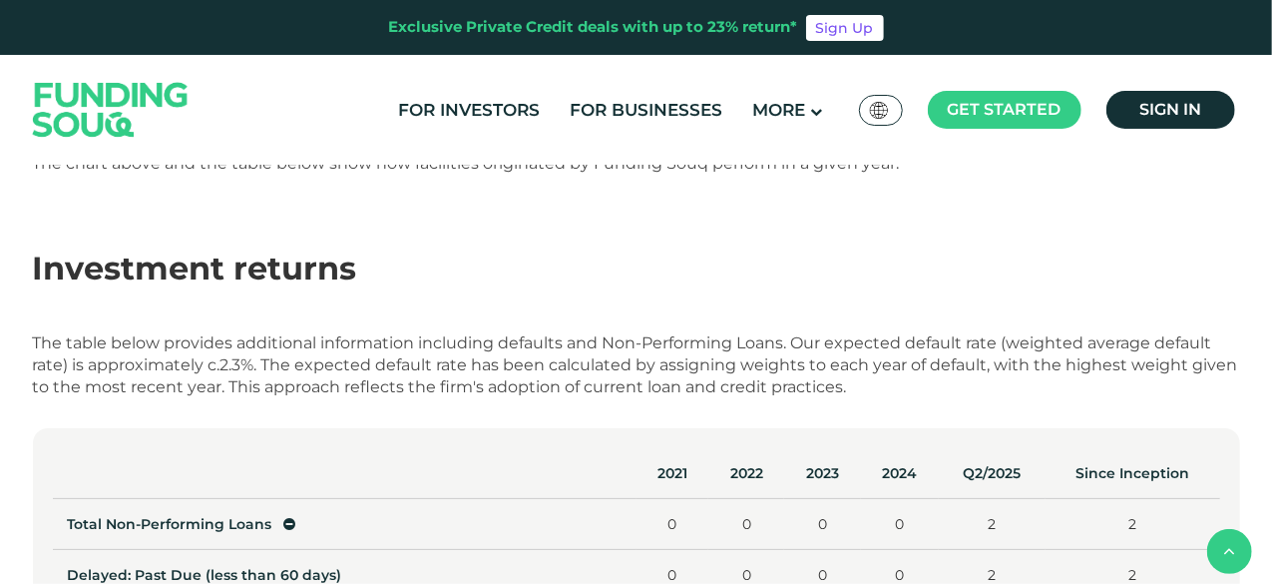
scroll to position [798, 0]
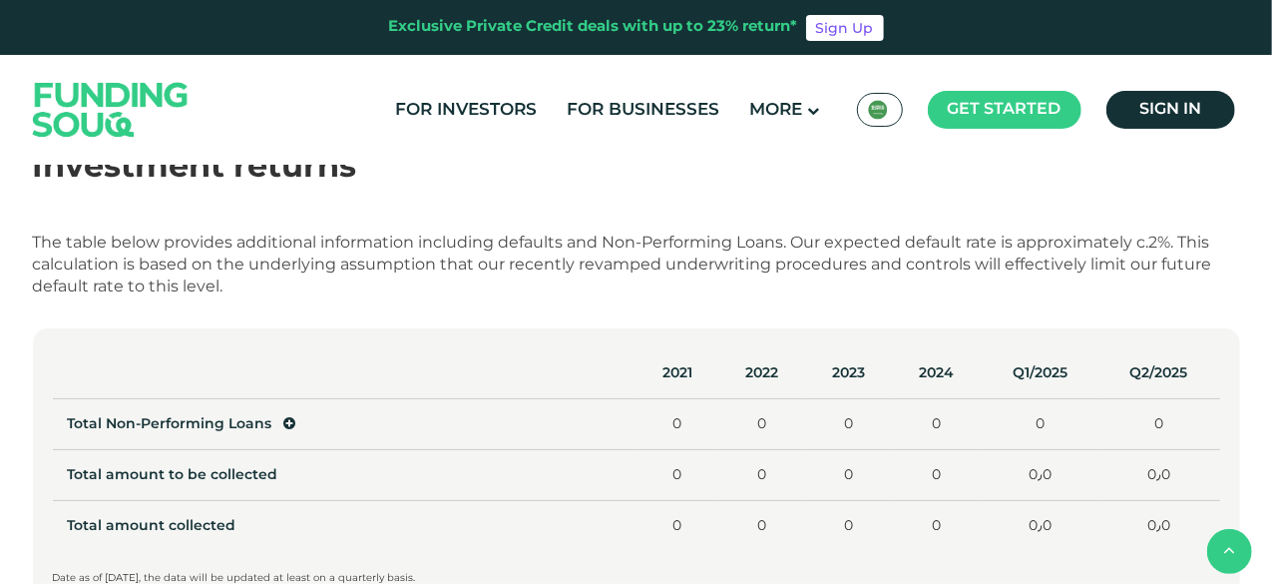
scroll to position [998, 0]
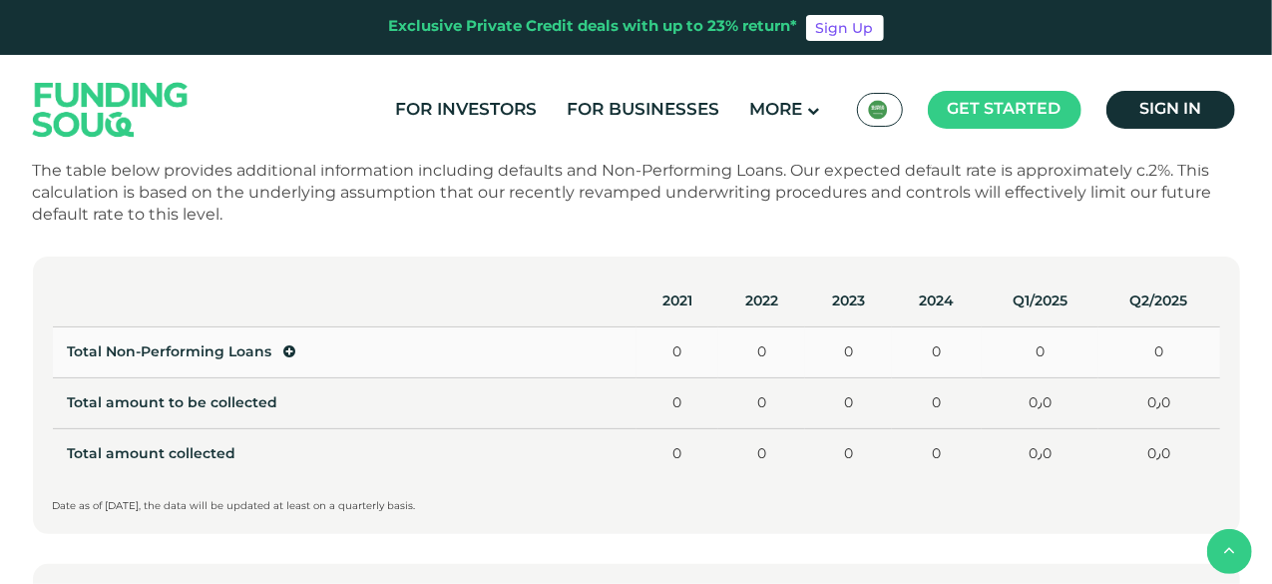
click at [285, 352] on icon at bounding box center [290, 351] width 12 height 14
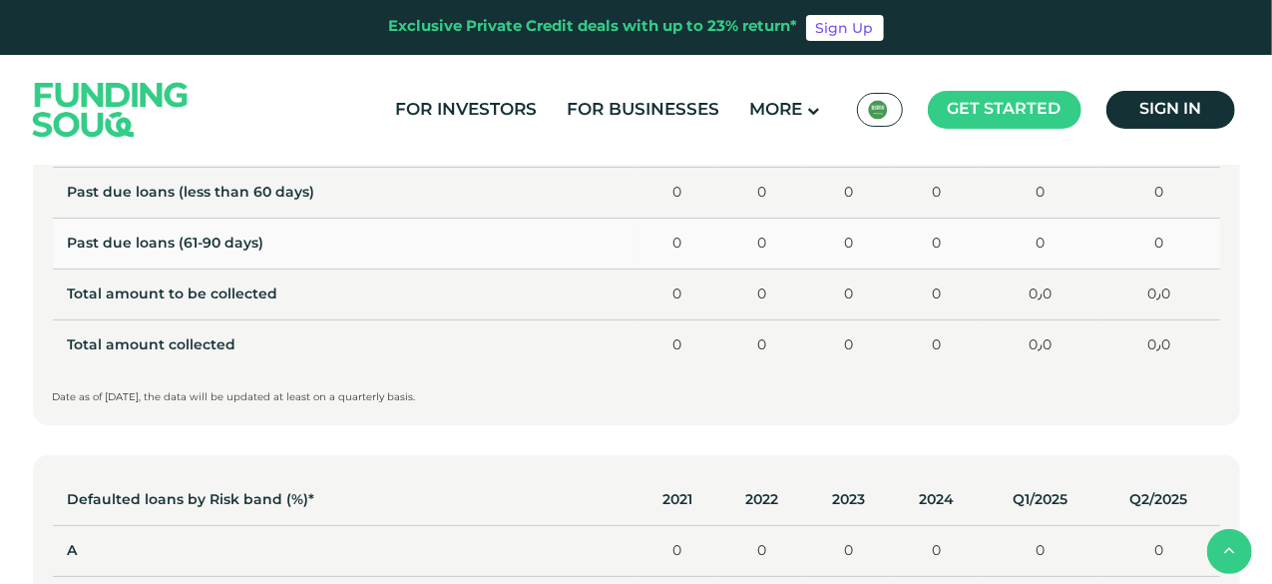
scroll to position [1097, 0]
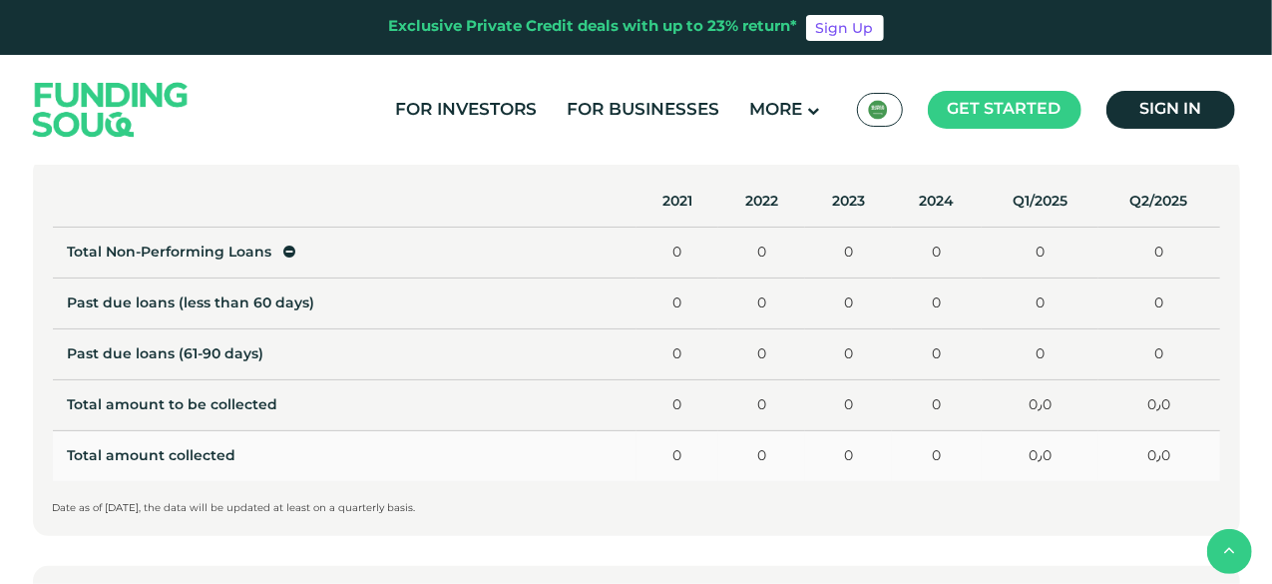
click at [668, 462] on td "0" at bounding box center [677, 456] width 83 height 51
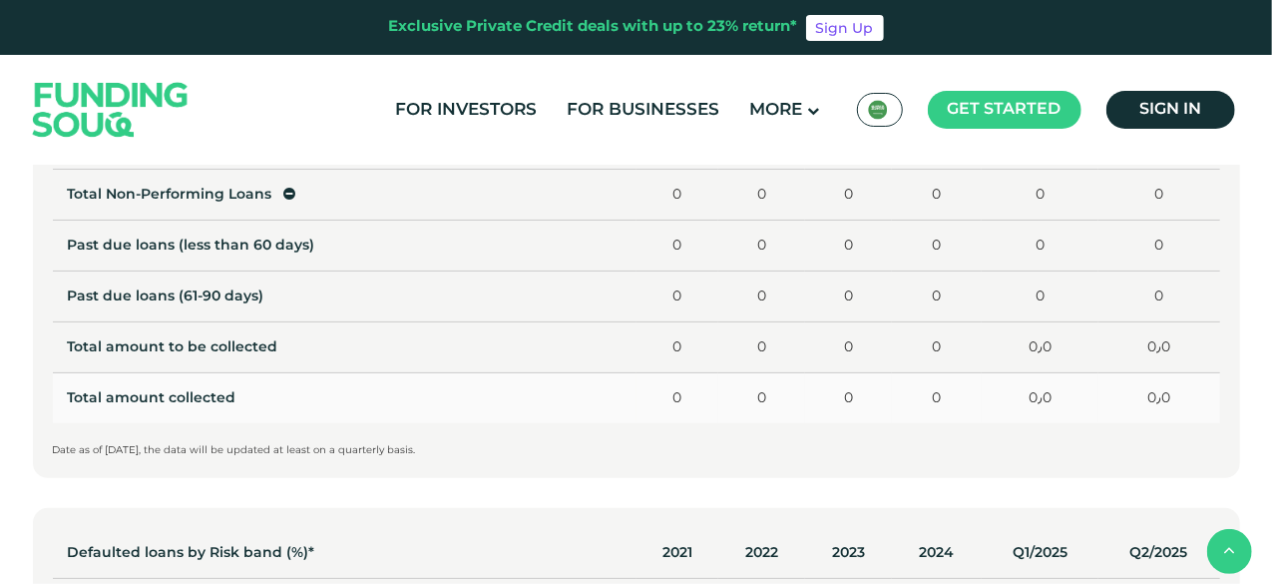
scroll to position [1197, 0]
